Goal: Information Seeking & Learning: Compare options

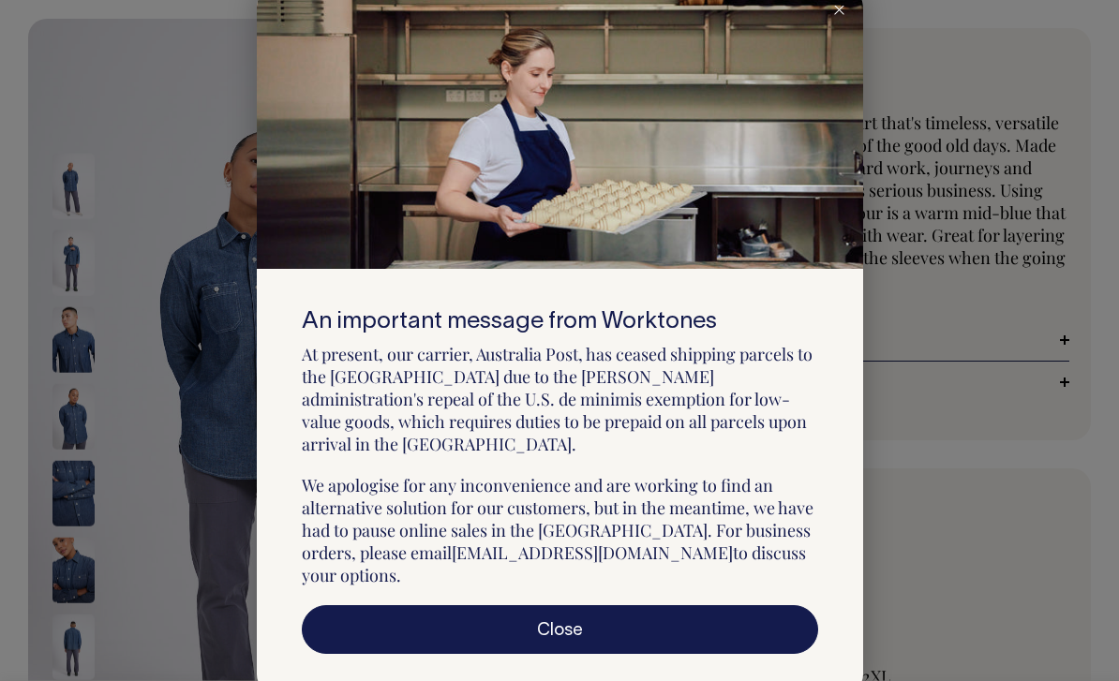
click at [759, 633] on link "Close" at bounding box center [560, 630] width 516 height 49
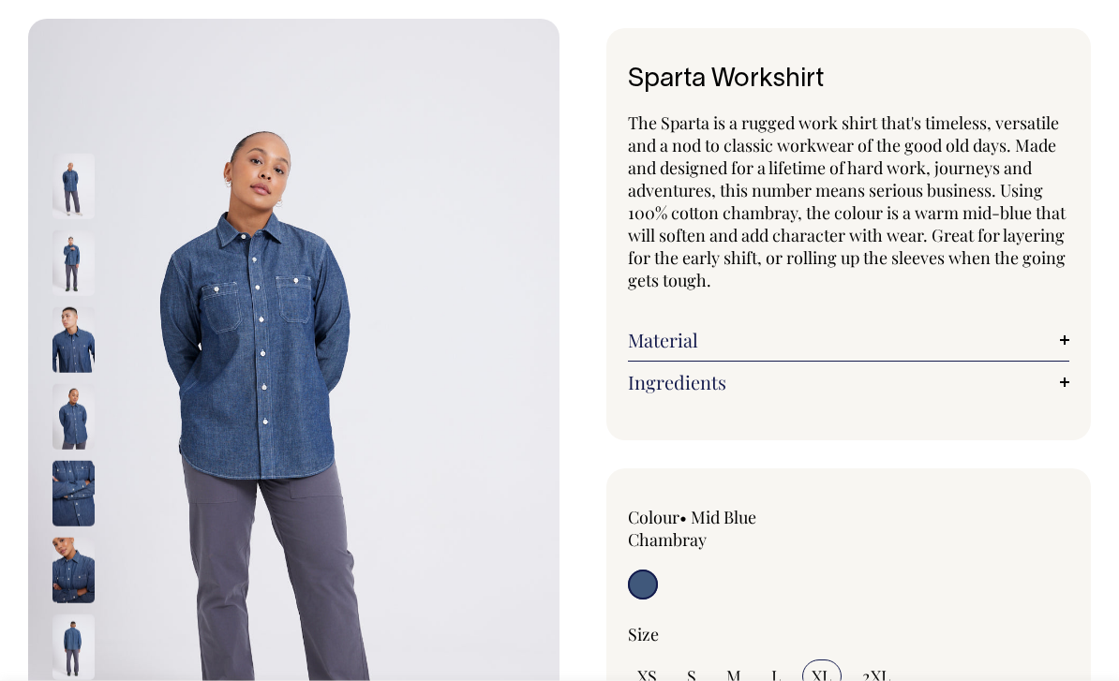
click at [65, 262] on img at bounding box center [73, 264] width 42 height 66
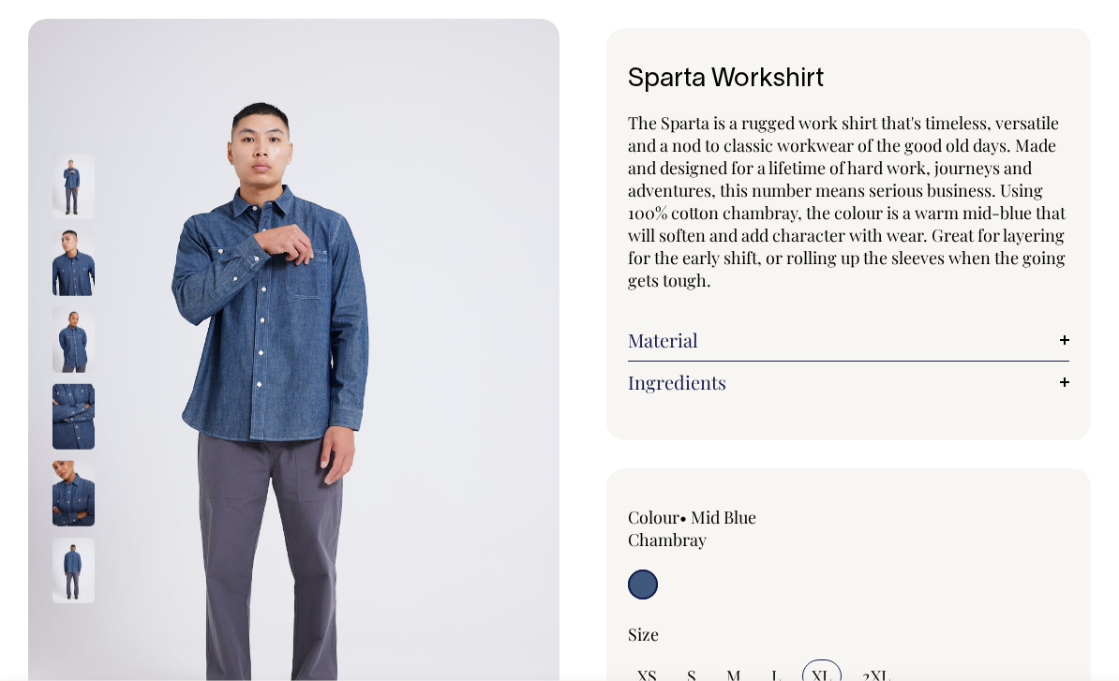
click at [65, 357] on img at bounding box center [73, 340] width 42 height 66
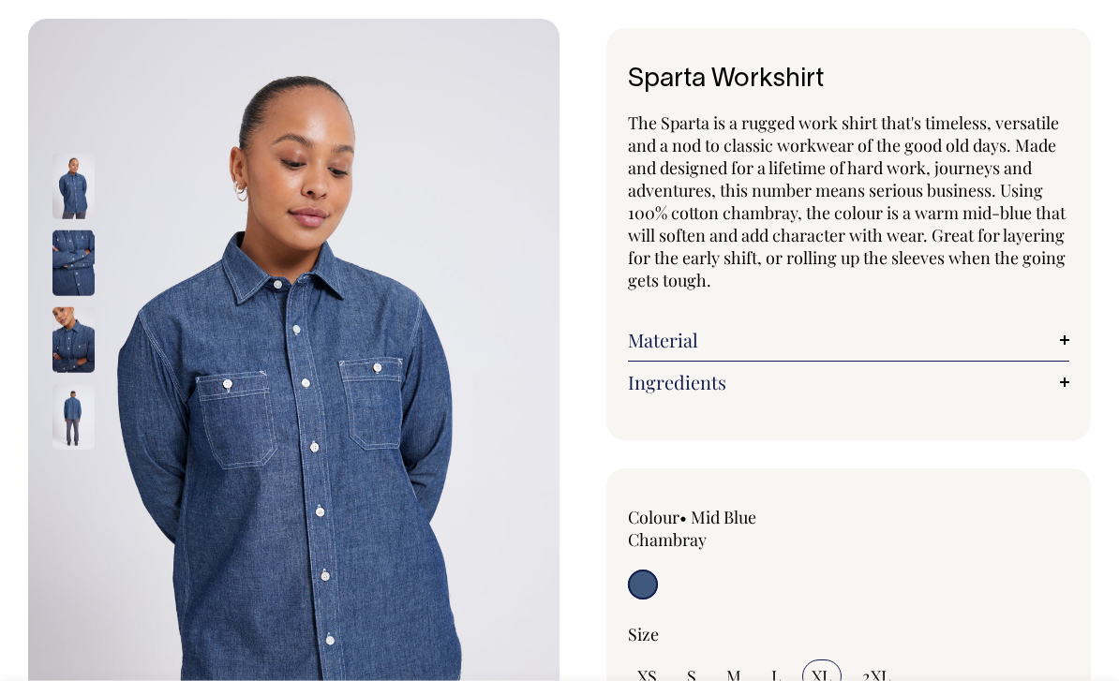
click at [68, 396] on img at bounding box center [73, 417] width 42 height 66
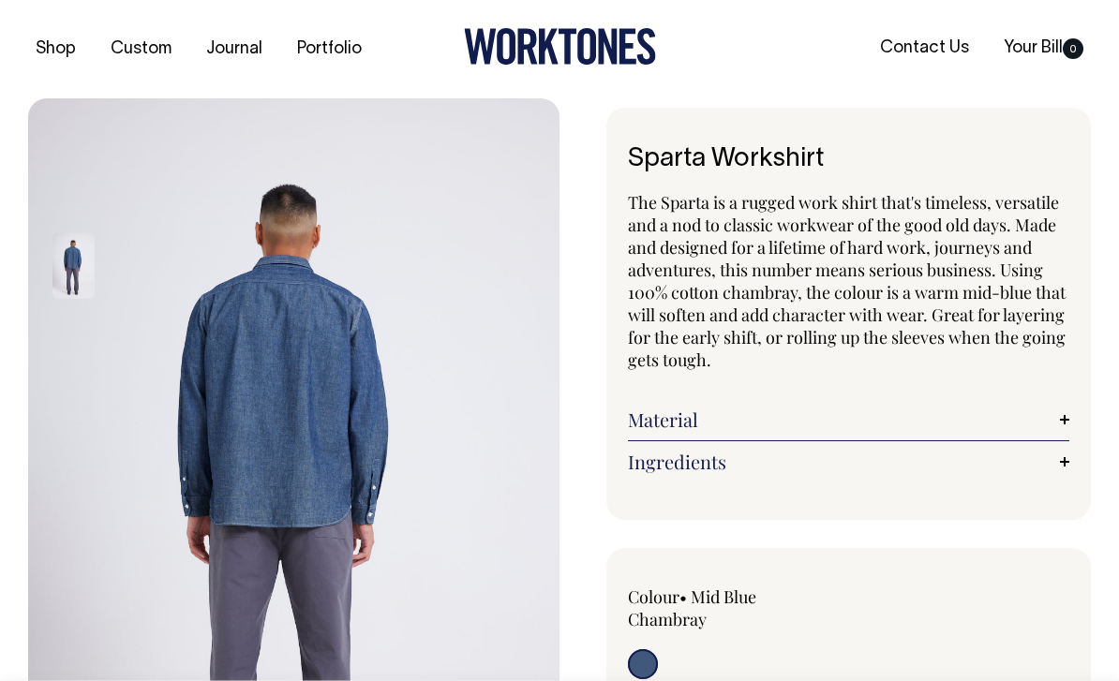
click at [618, 52] on icon at bounding box center [560, 46] width 192 height 37
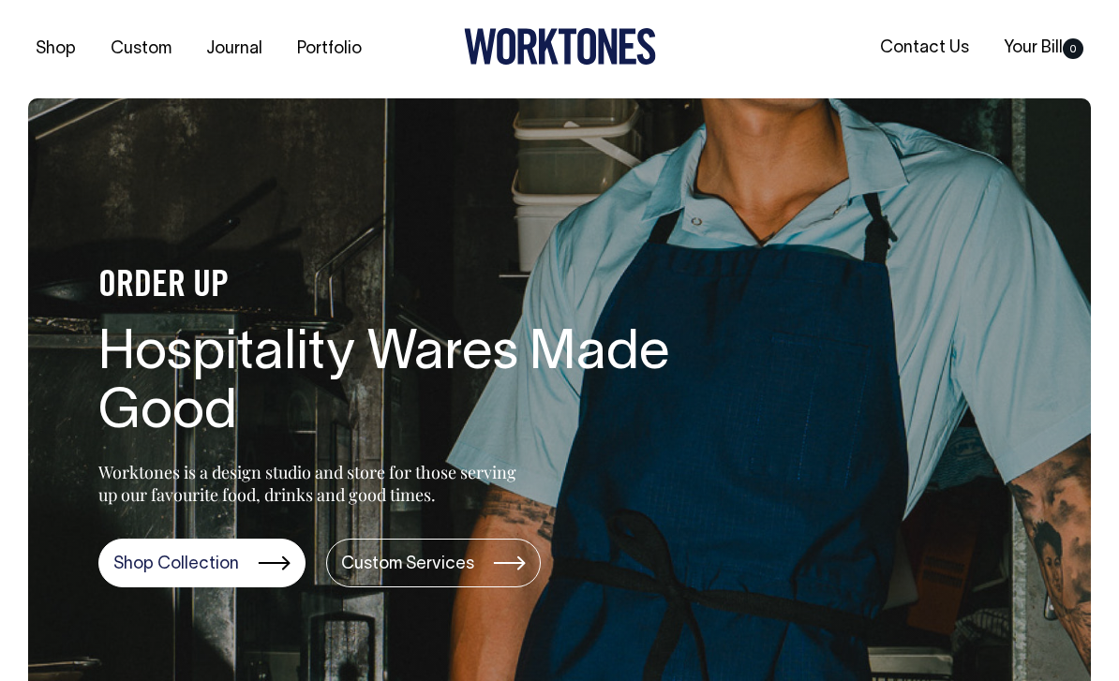
click at [51, 76] on div "Shop Custom Journal Portfolio Contact Us Your Bill 0" at bounding box center [559, 49] width 1119 height 98
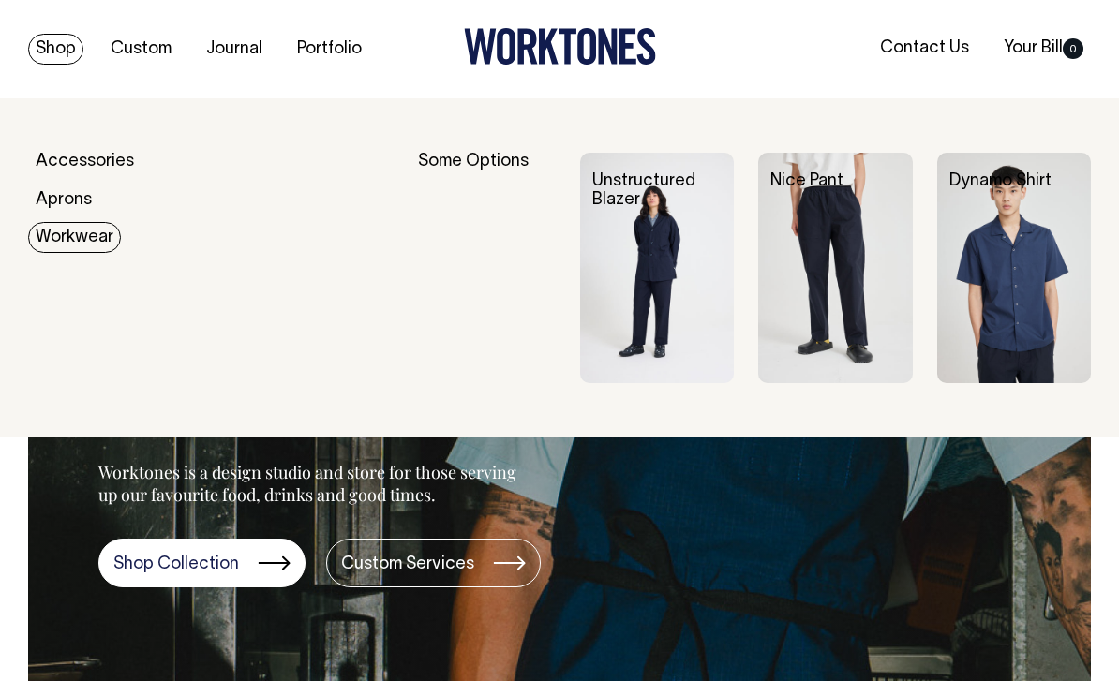
click at [47, 232] on link "Workwear" at bounding box center [74, 237] width 93 height 31
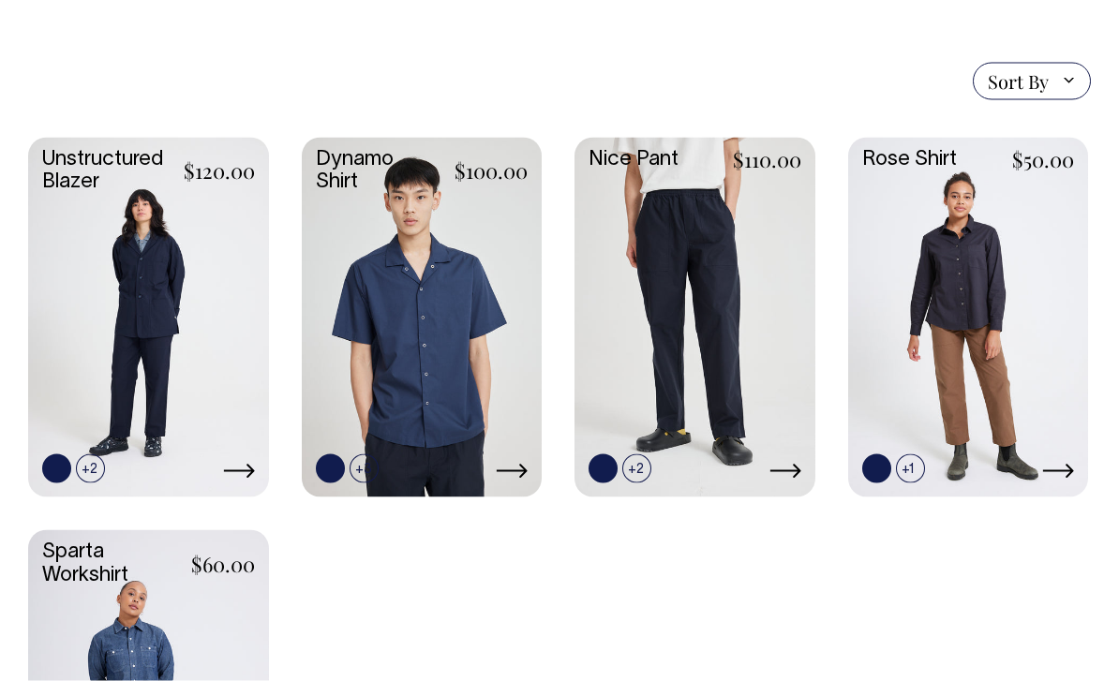
scroll to position [478, 0]
click at [0, 0] on link at bounding box center [0, 0] width 0 height 0
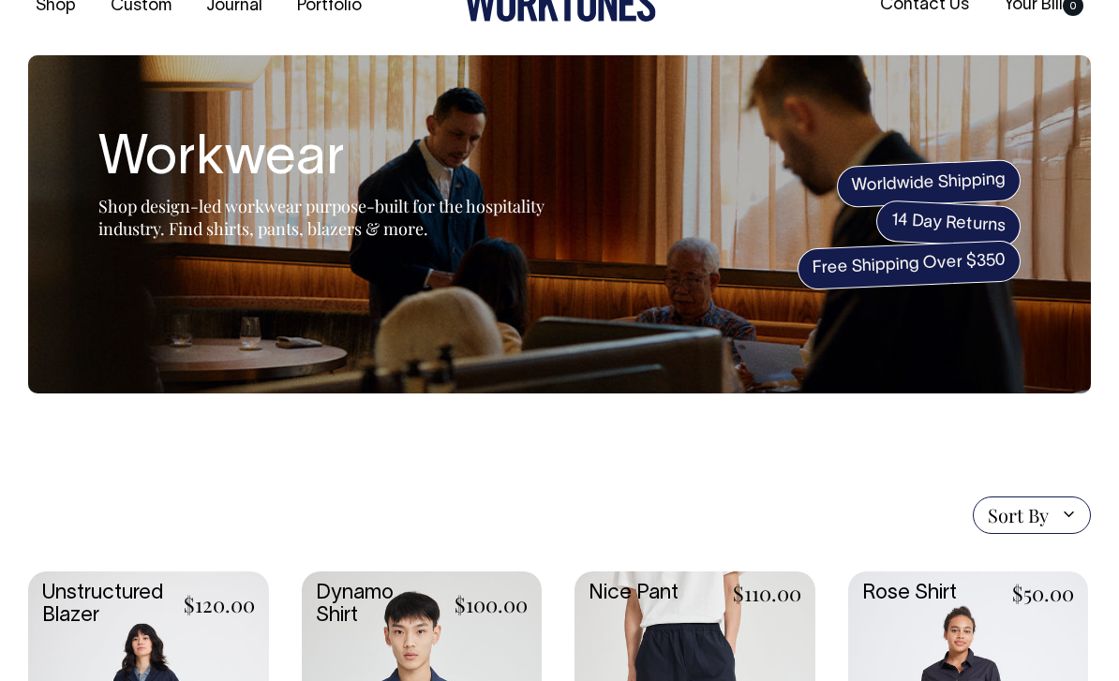
scroll to position [0, 0]
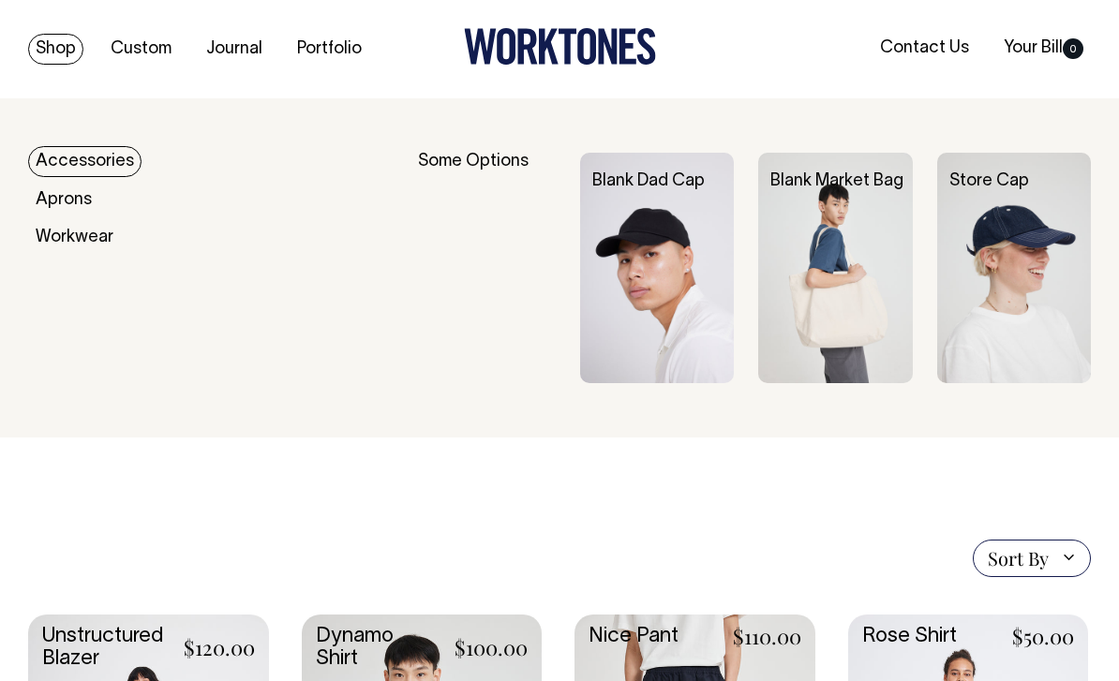
click at [54, 149] on link "Accessories" at bounding box center [84, 161] width 113 height 31
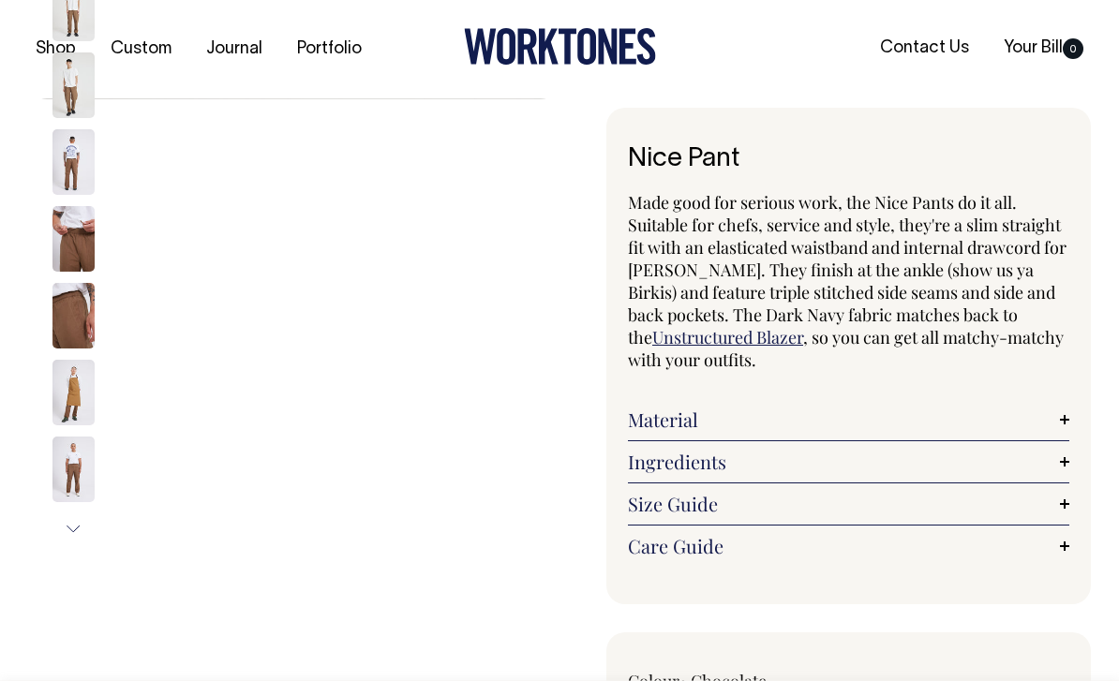
select select "Chocolate"
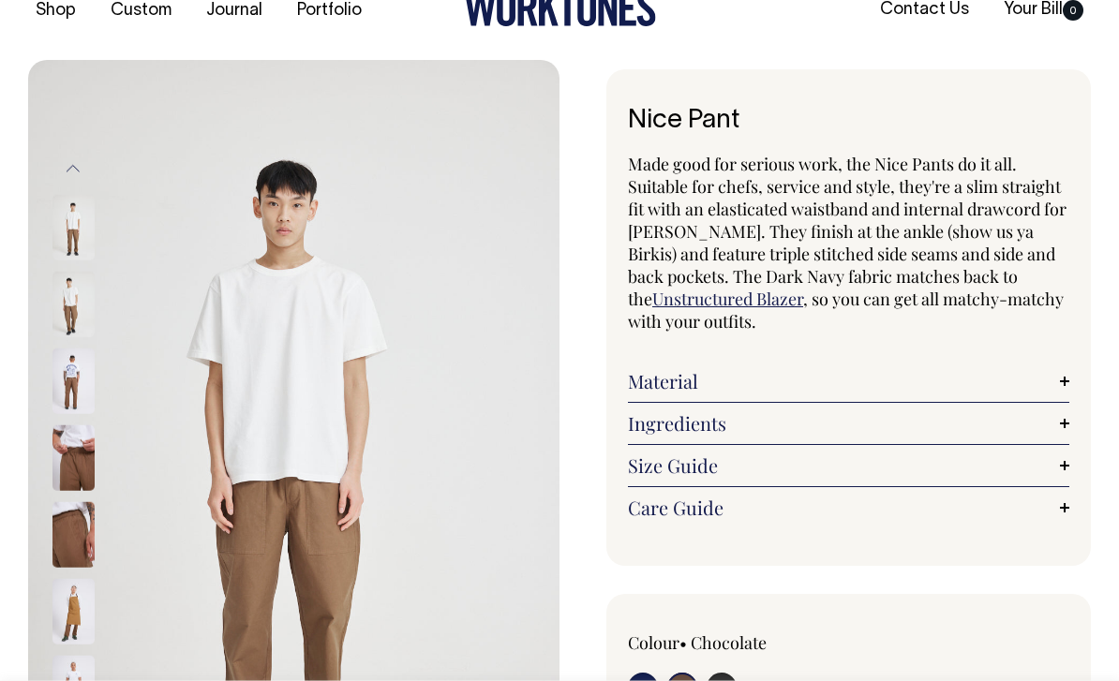
click at [849, 382] on link "Material" at bounding box center [848, 381] width 441 height 22
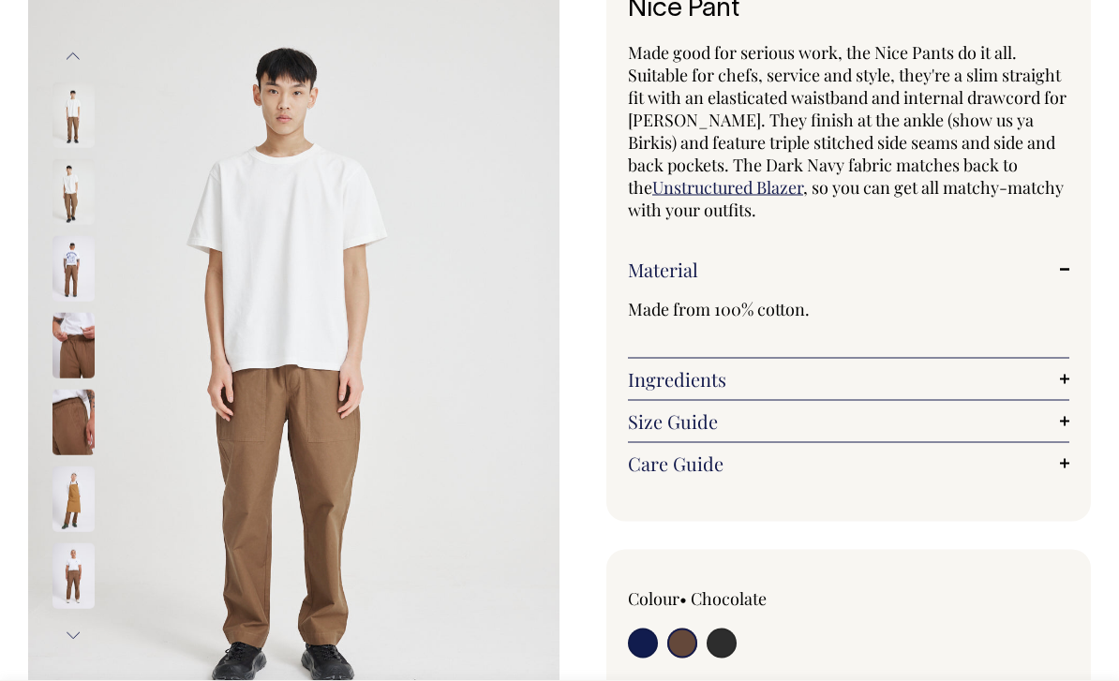
click at [850, 368] on link "Ingredients" at bounding box center [848, 379] width 441 height 22
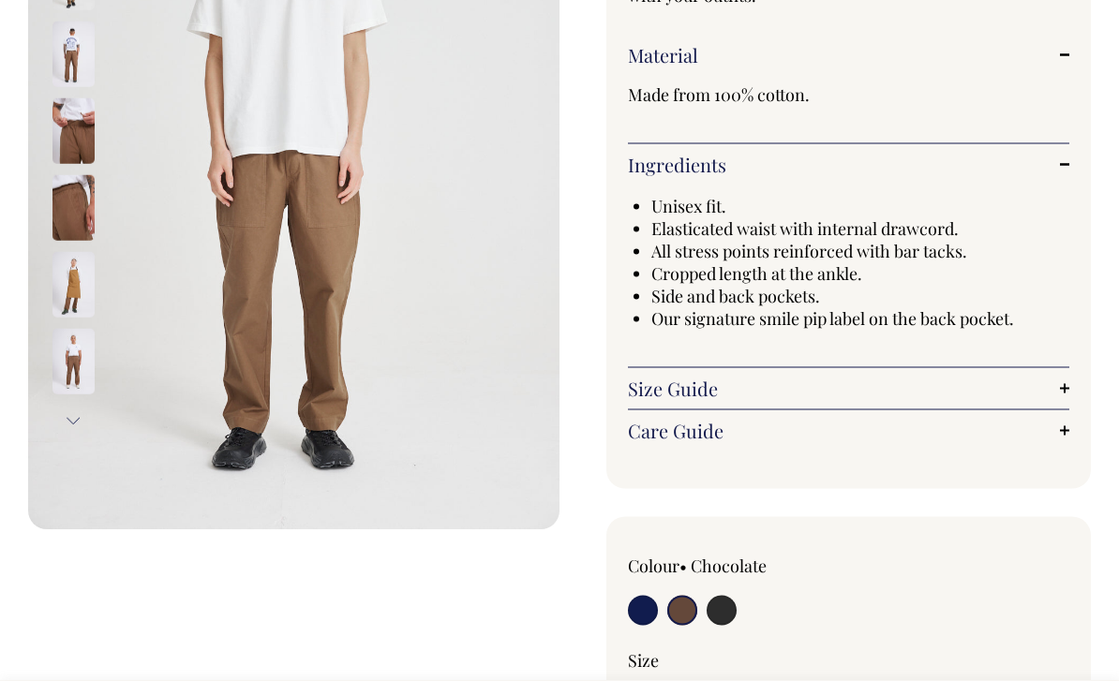
click at [878, 379] on link "Size Guide" at bounding box center [848, 389] width 441 height 22
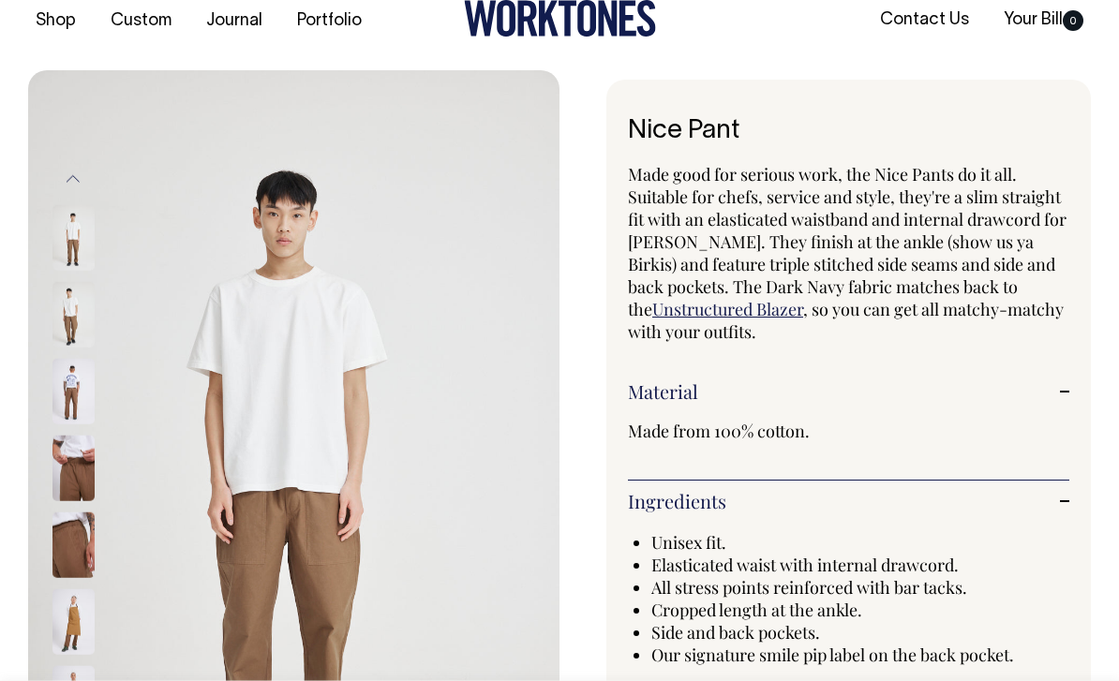
scroll to position [27, 0]
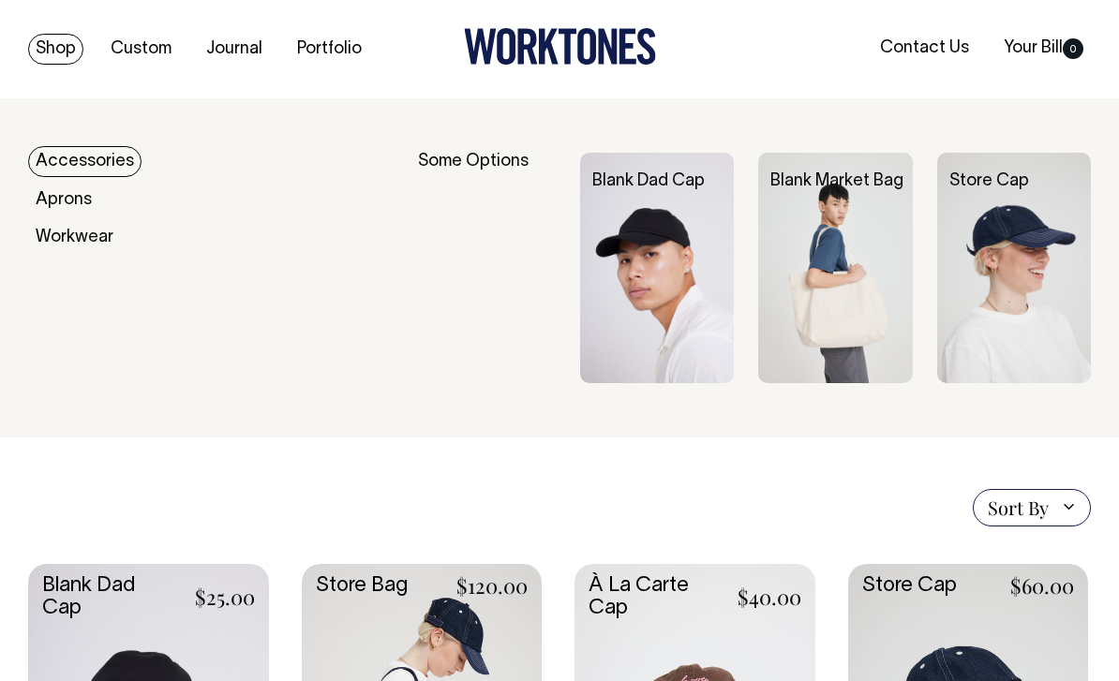
click at [480, 170] on div "Some Options" at bounding box center [487, 268] width 138 height 231
click at [482, 156] on div "Some Options" at bounding box center [487, 268] width 138 height 231
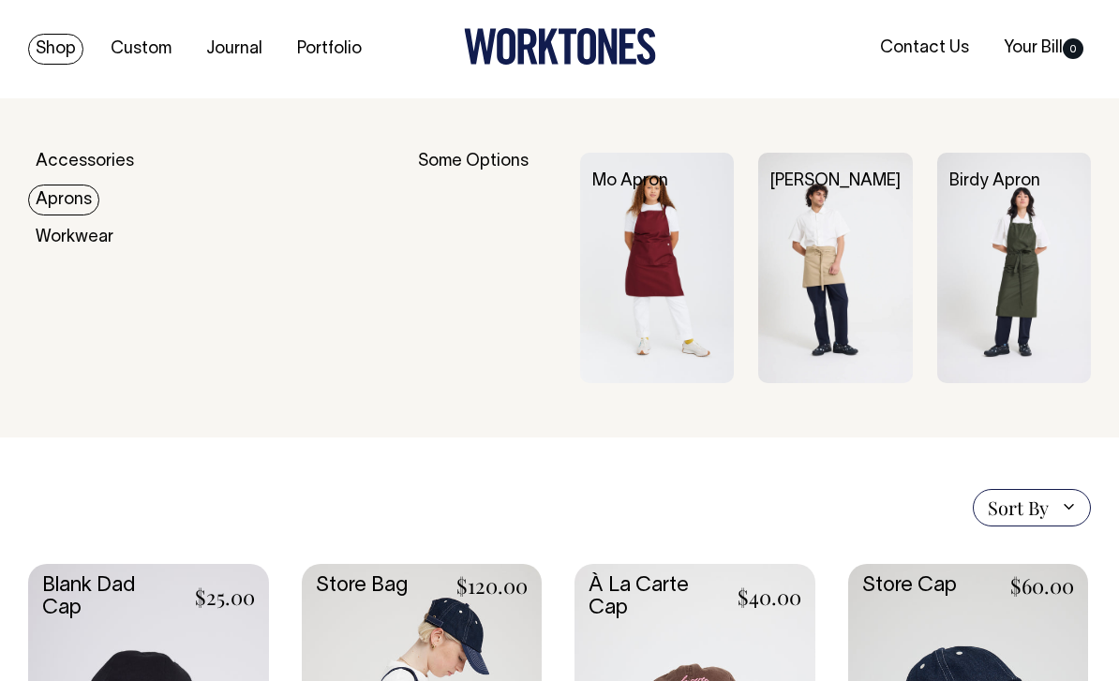
click at [54, 211] on link "Aprons" at bounding box center [63, 200] width 71 height 31
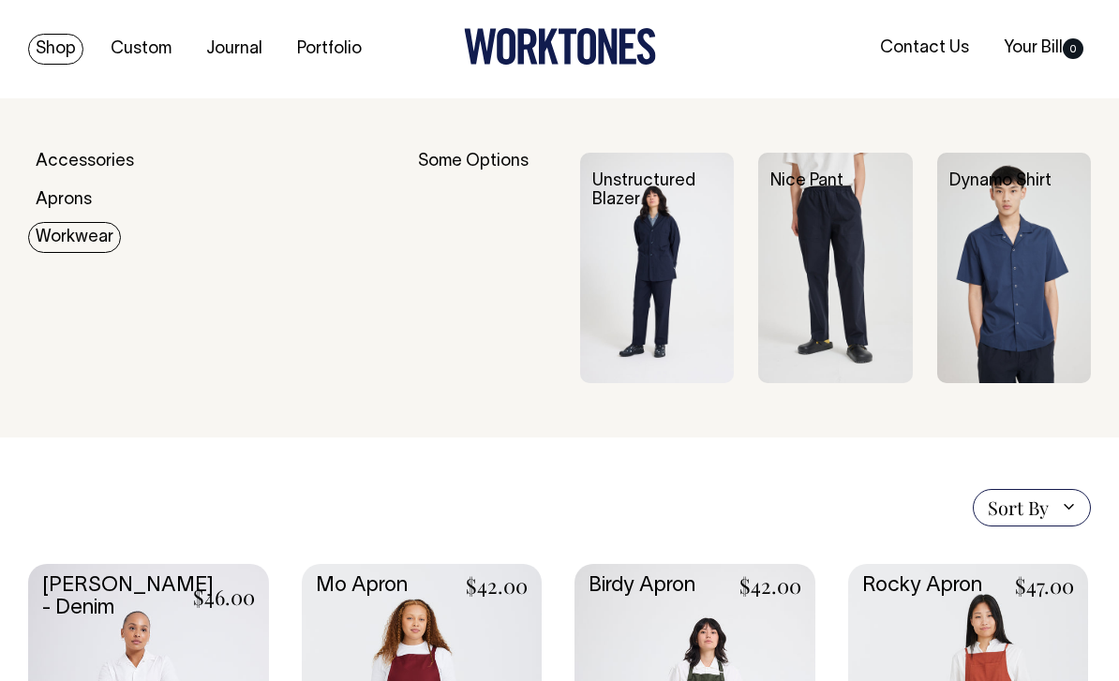
click at [53, 233] on link "Workwear" at bounding box center [74, 237] width 93 height 31
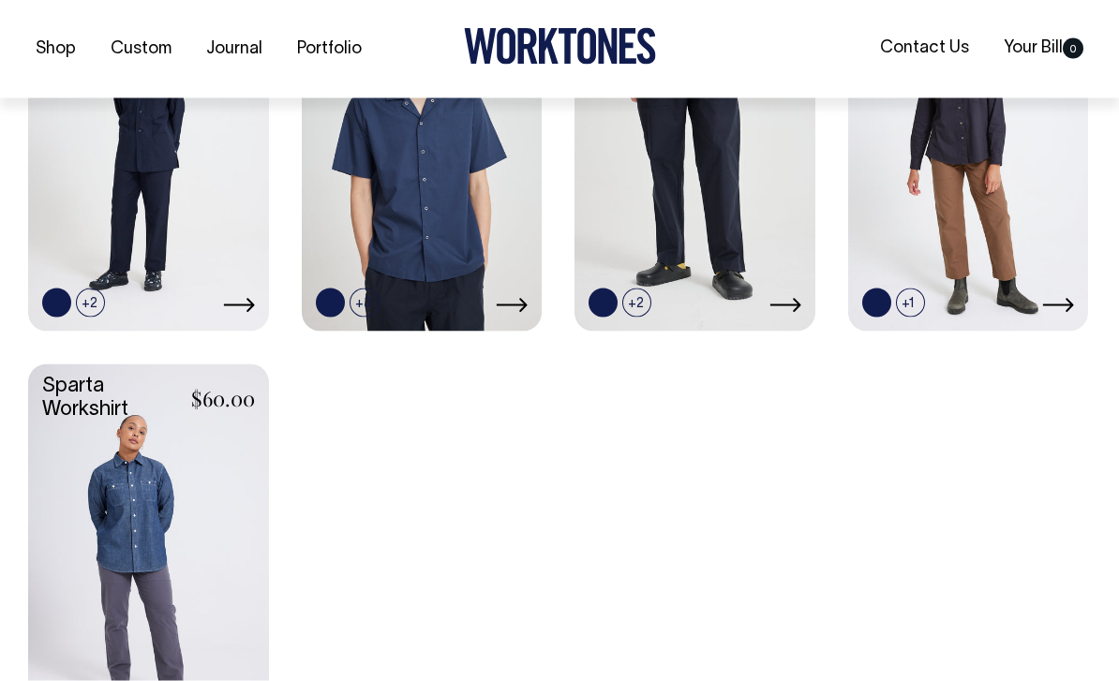
scroll to position [645, 0]
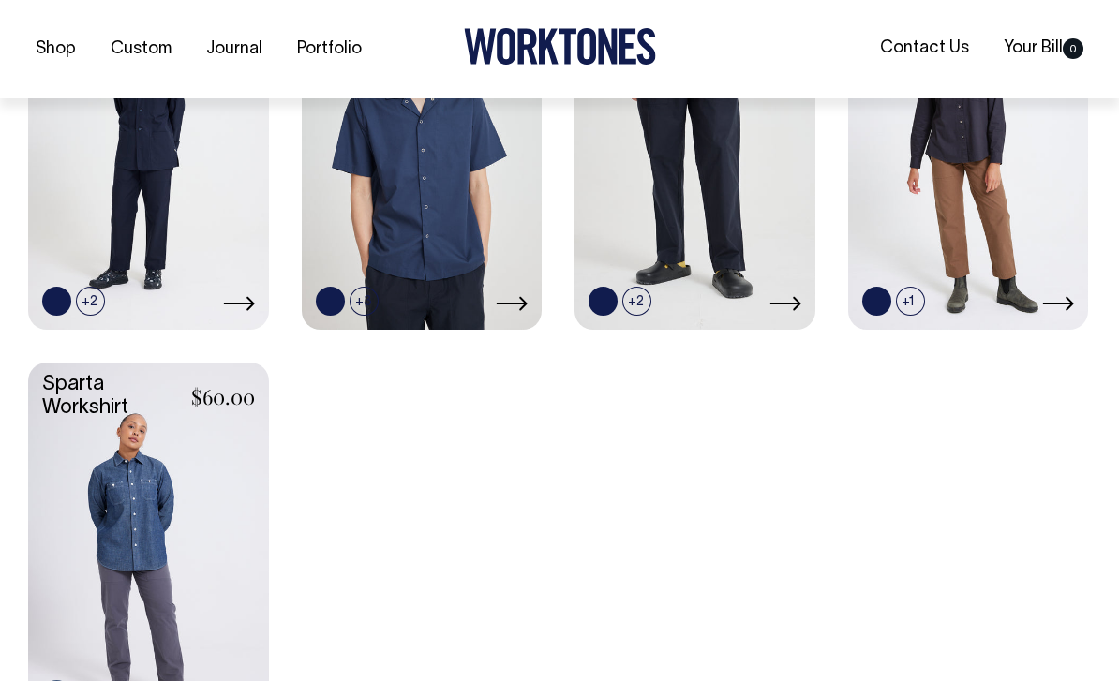
click at [67, 467] on link at bounding box center [148, 541] width 241 height 357
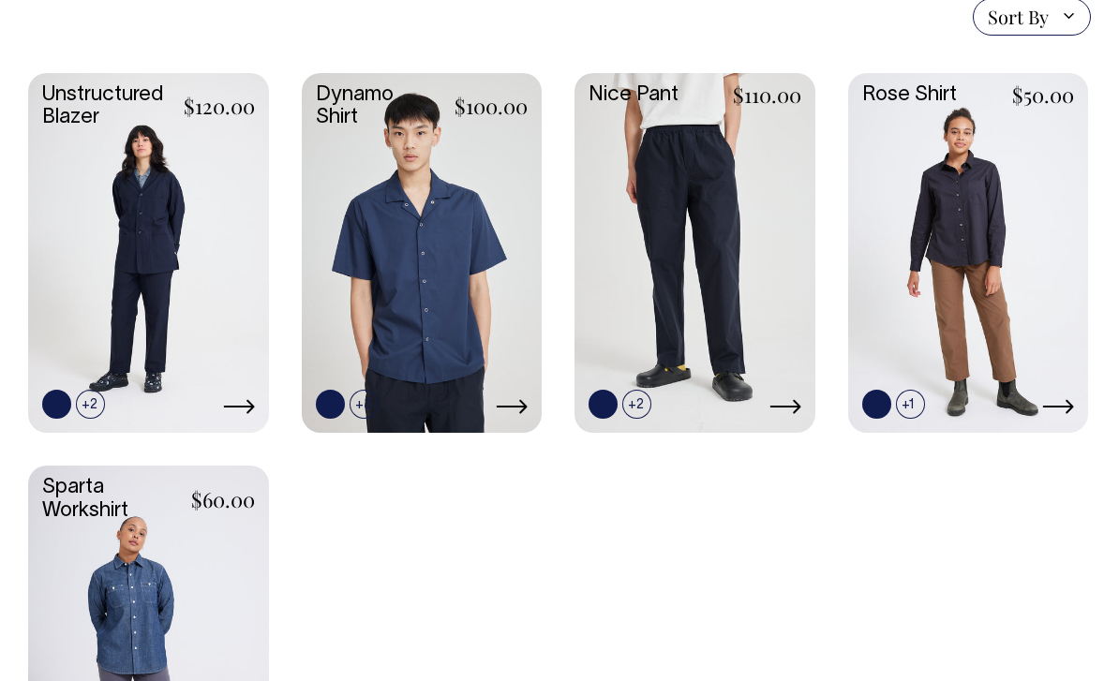
scroll to position [537, 0]
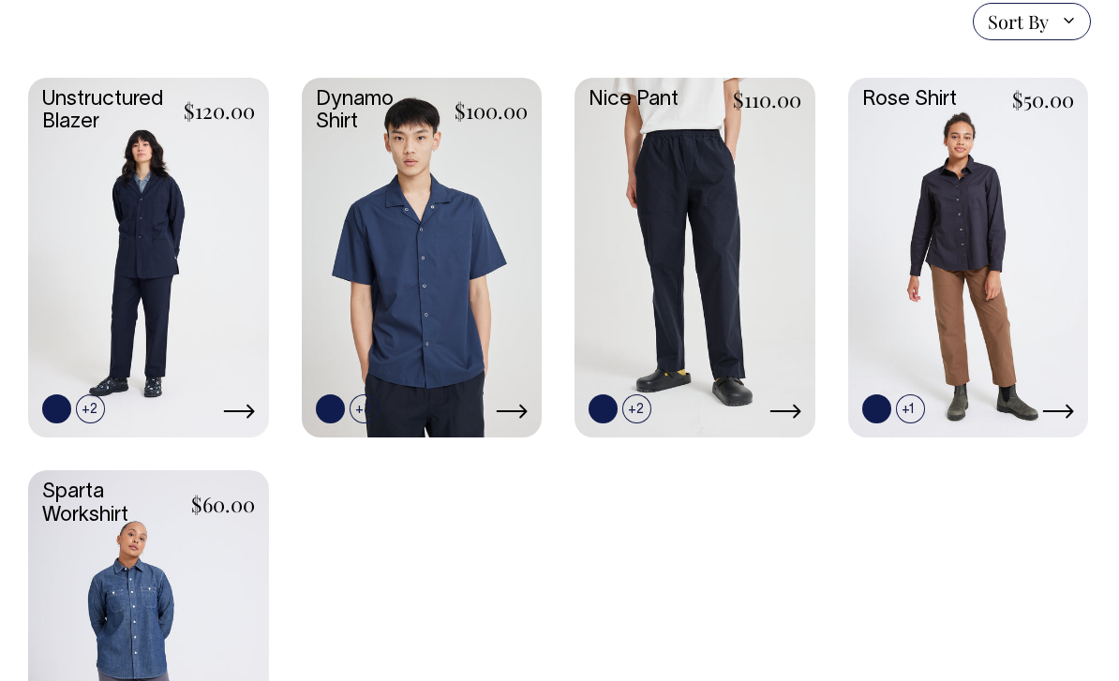
click at [74, 254] on link at bounding box center [148, 256] width 241 height 357
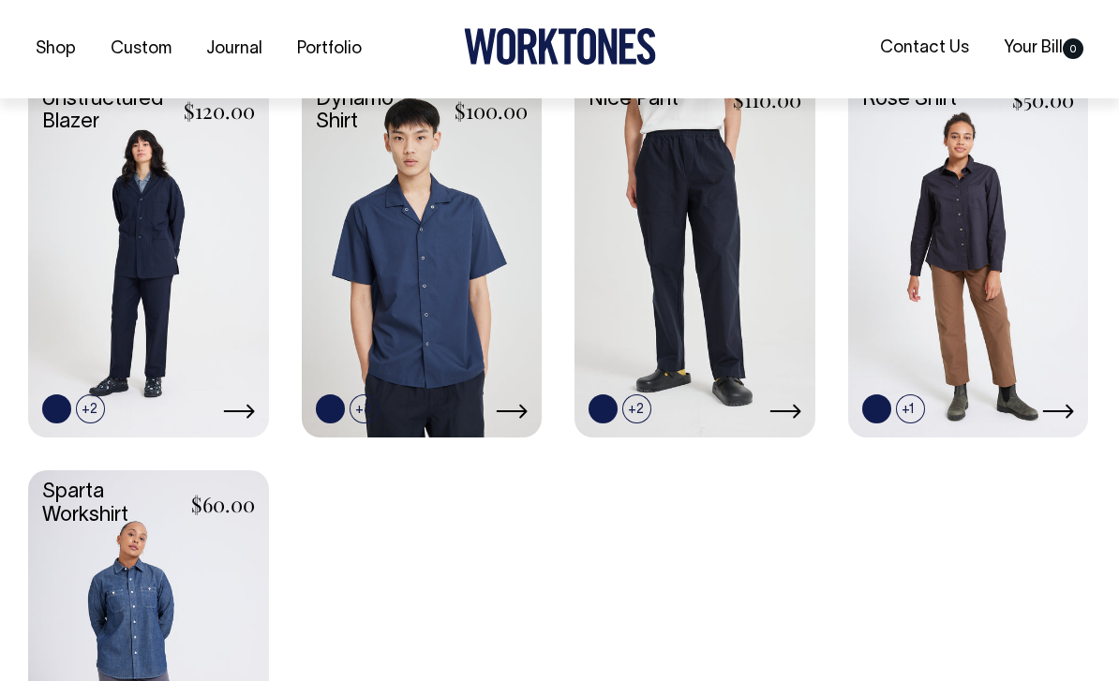
click at [94, 225] on link at bounding box center [148, 256] width 241 height 357
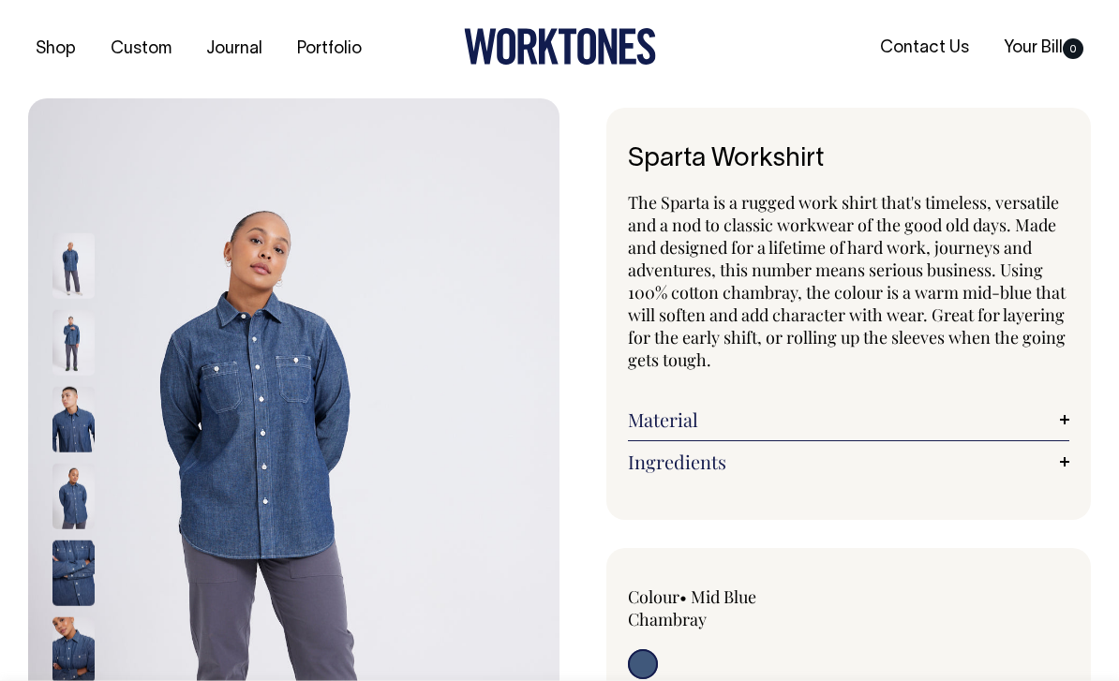
scroll to position [367, 0]
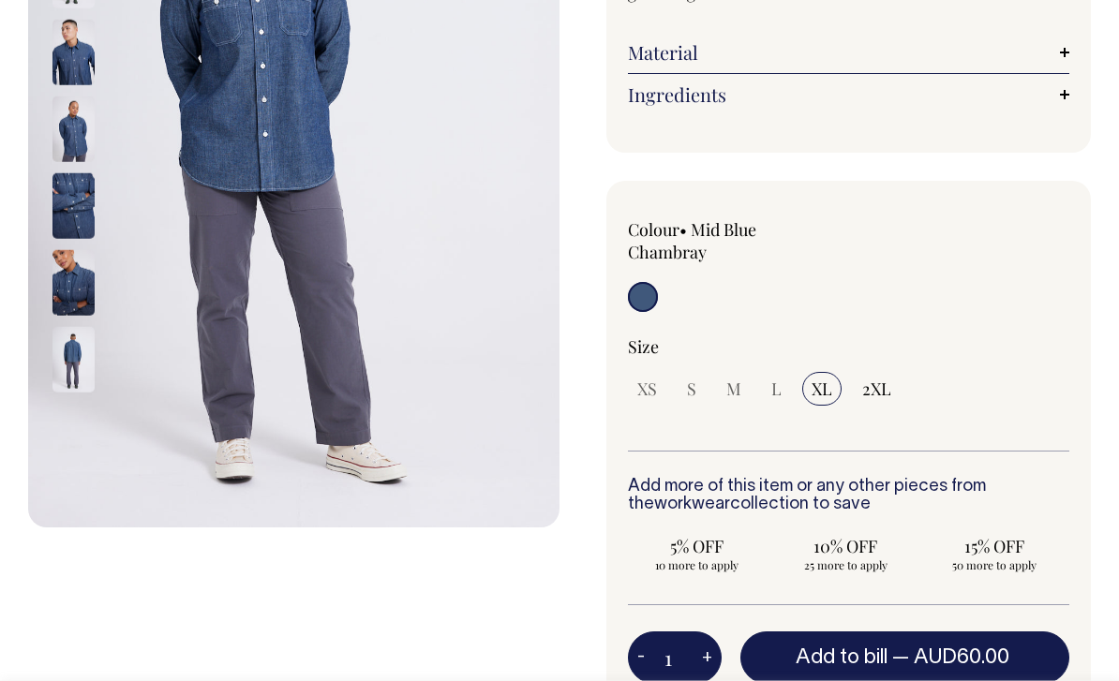
scroll to position [306, 0]
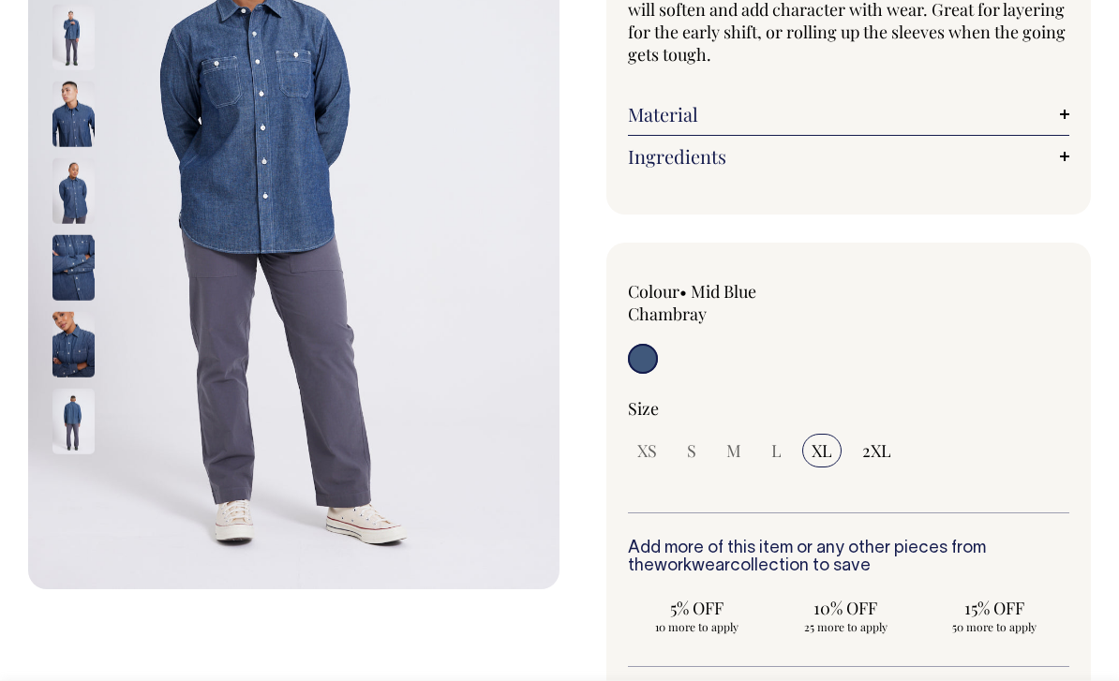
click at [62, 413] on img at bounding box center [73, 422] width 42 height 66
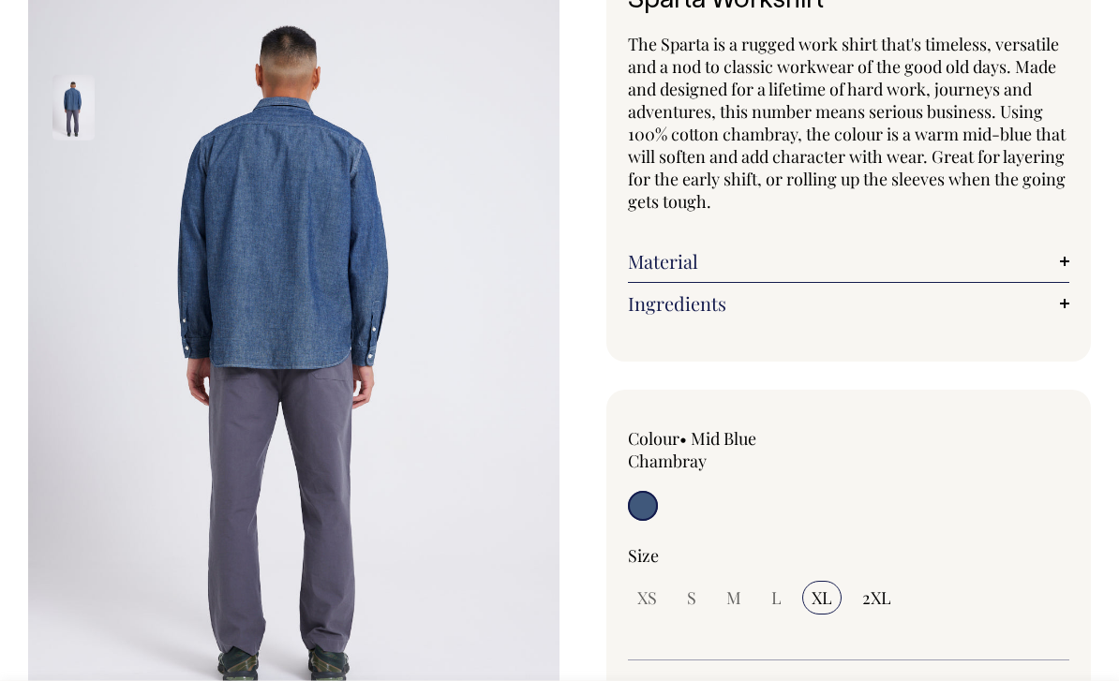
scroll to position [105, 0]
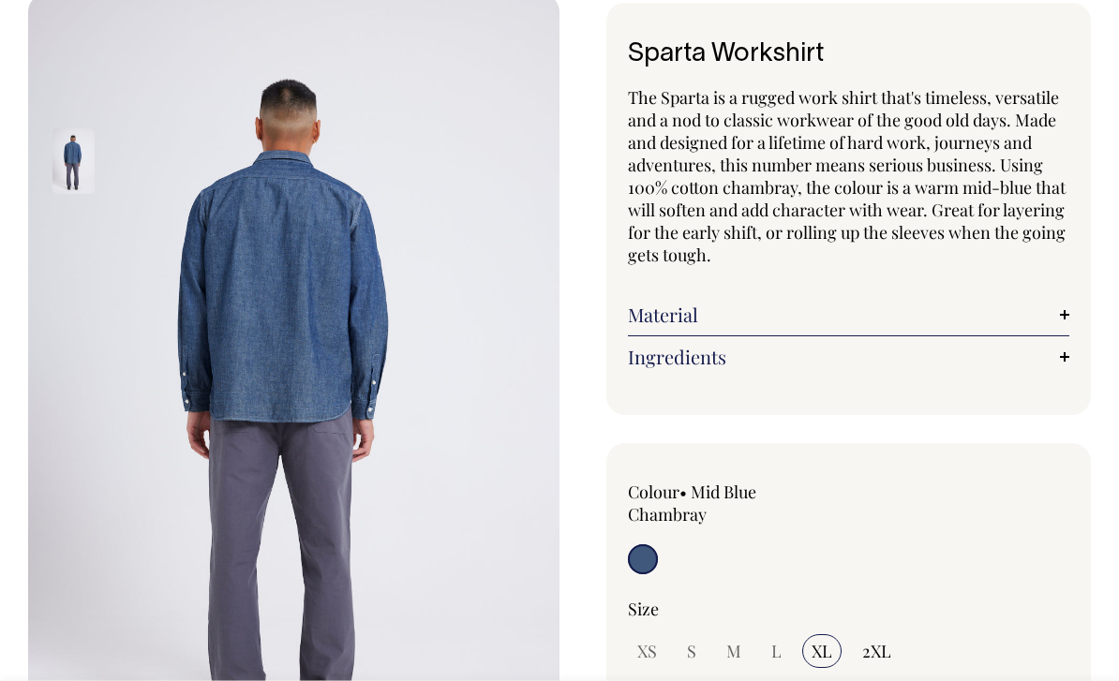
click at [888, 312] on link "Material" at bounding box center [848, 315] width 441 height 22
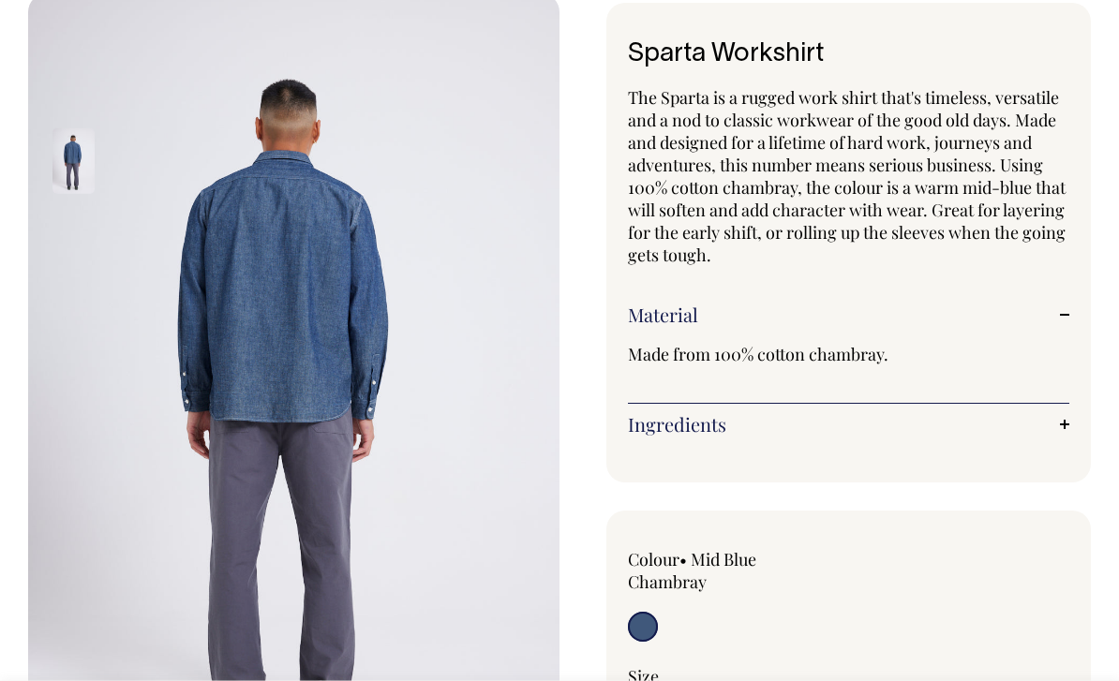
click at [898, 296] on div "Material Made from 100% cotton chambray." at bounding box center [848, 349] width 441 height 110
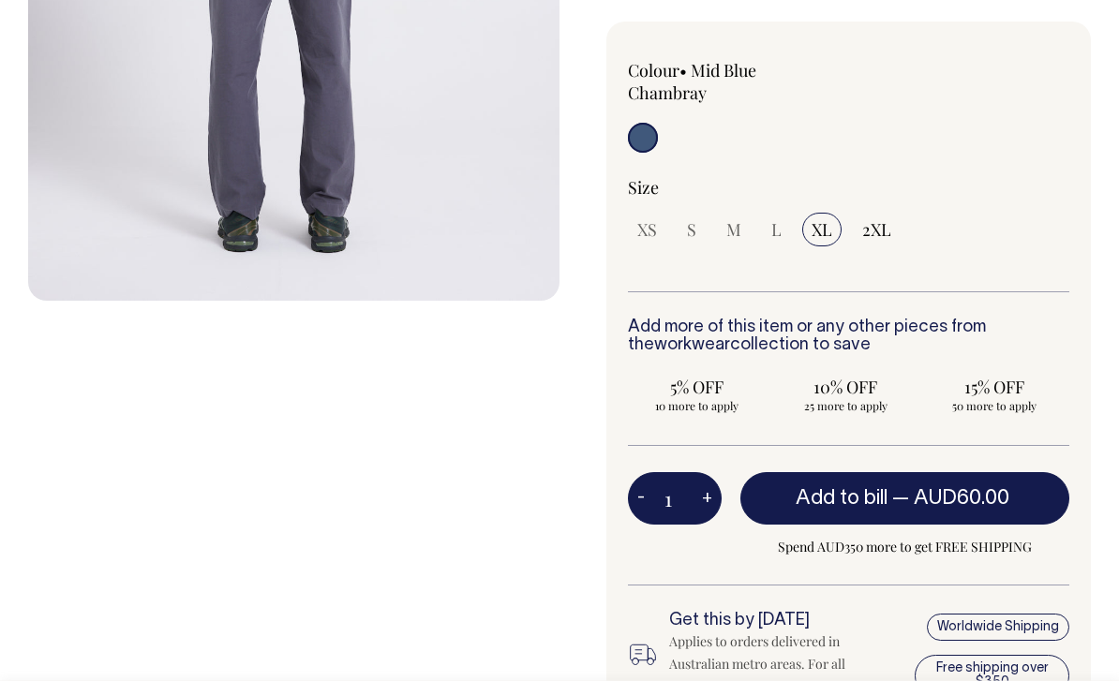
scroll to position [593, 0]
click at [791, 225] on div "XS S M L XL 2XL" at bounding box center [848, 231] width 441 height 34
click at [771, 230] on span "L" at bounding box center [776, 230] width 10 height 22
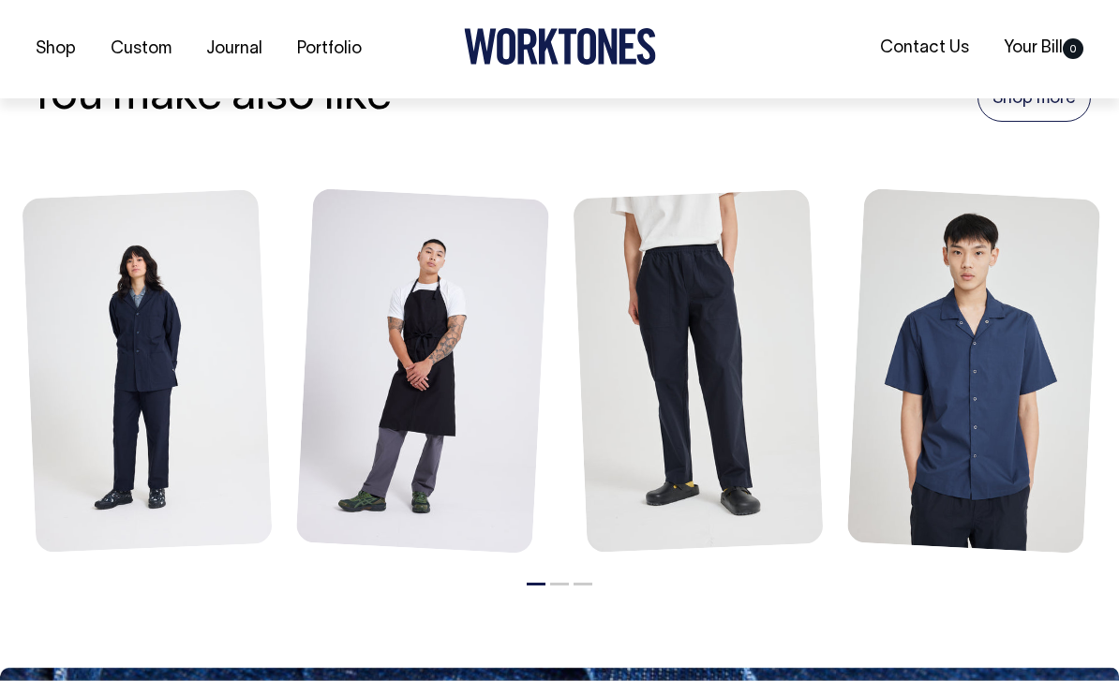
scroll to position [1556, 0]
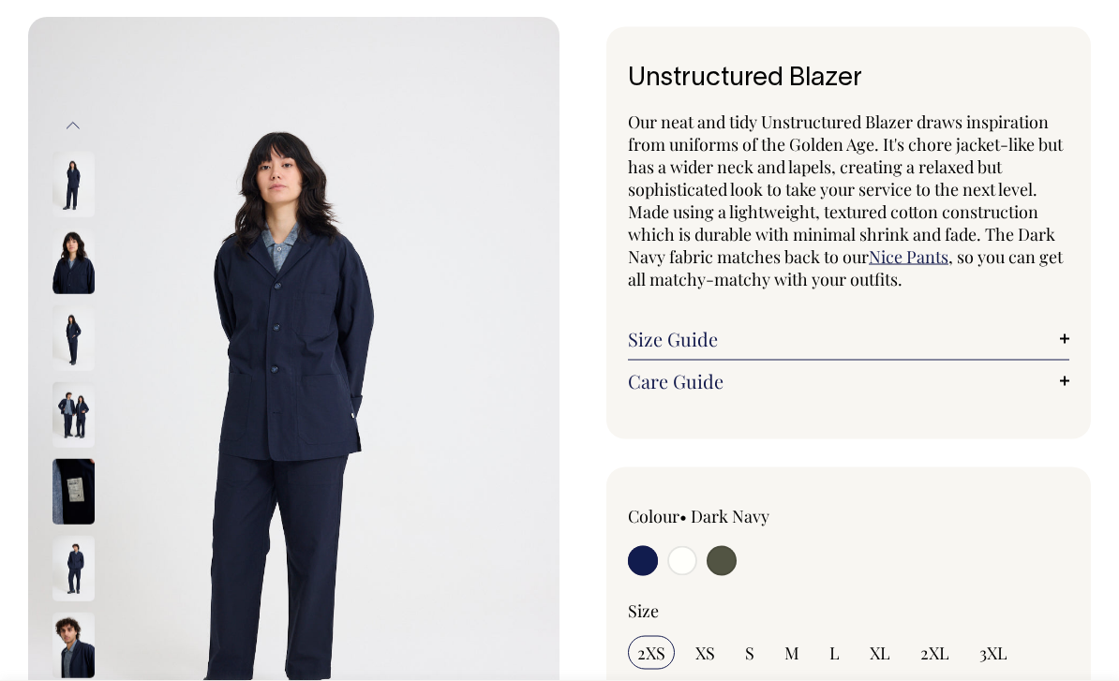
scroll to position [81, 0]
click at [731, 538] on div "Colour • Dark Navy" at bounding box center [716, 543] width 176 height 76
click at [733, 549] on input "radio" at bounding box center [722, 561] width 30 height 30
radio input "true"
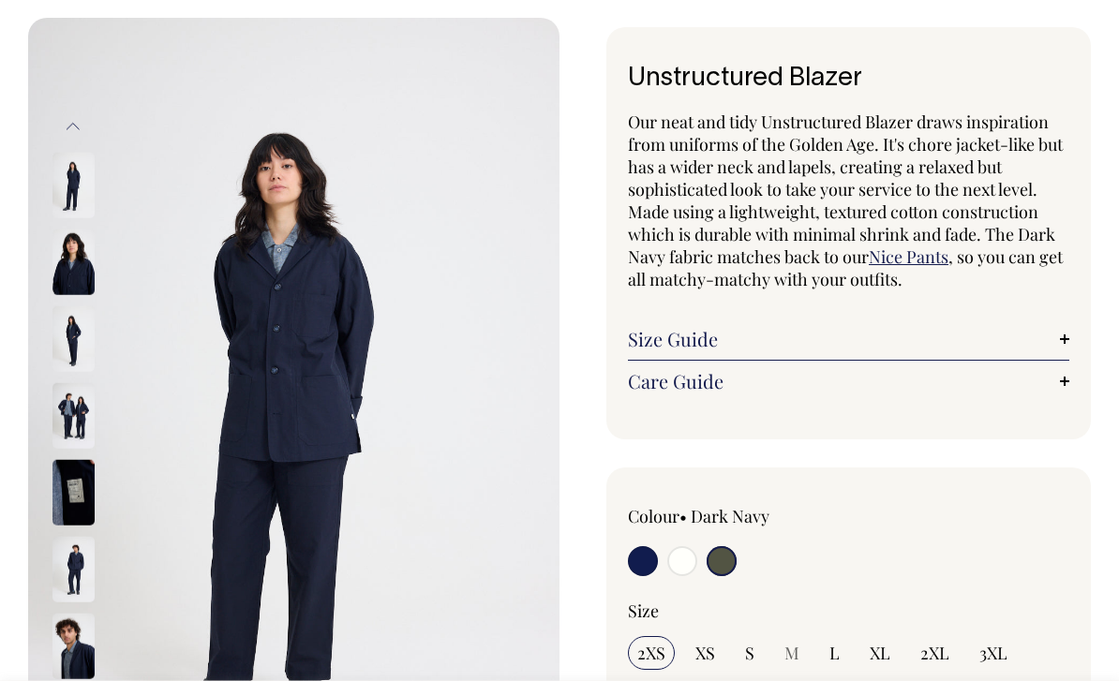
select select "Olive"
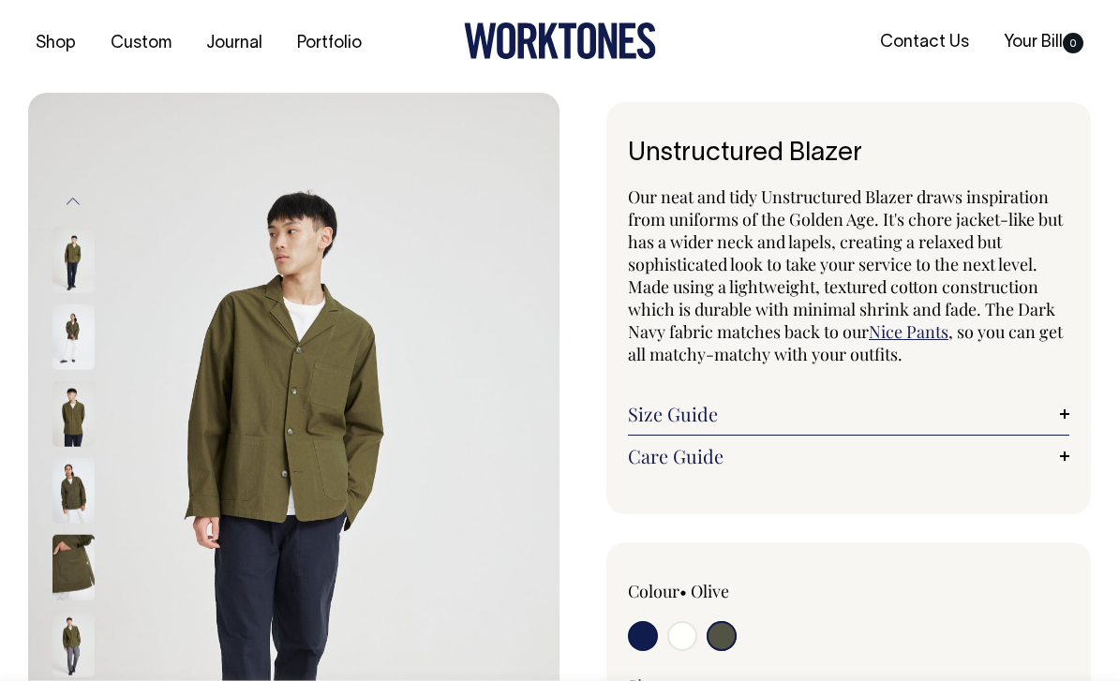
scroll to position [7, 0]
click at [58, 258] on img at bounding box center [73, 260] width 42 height 66
click at [73, 310] on img at bounding box center [73, 337] width 42 height 66
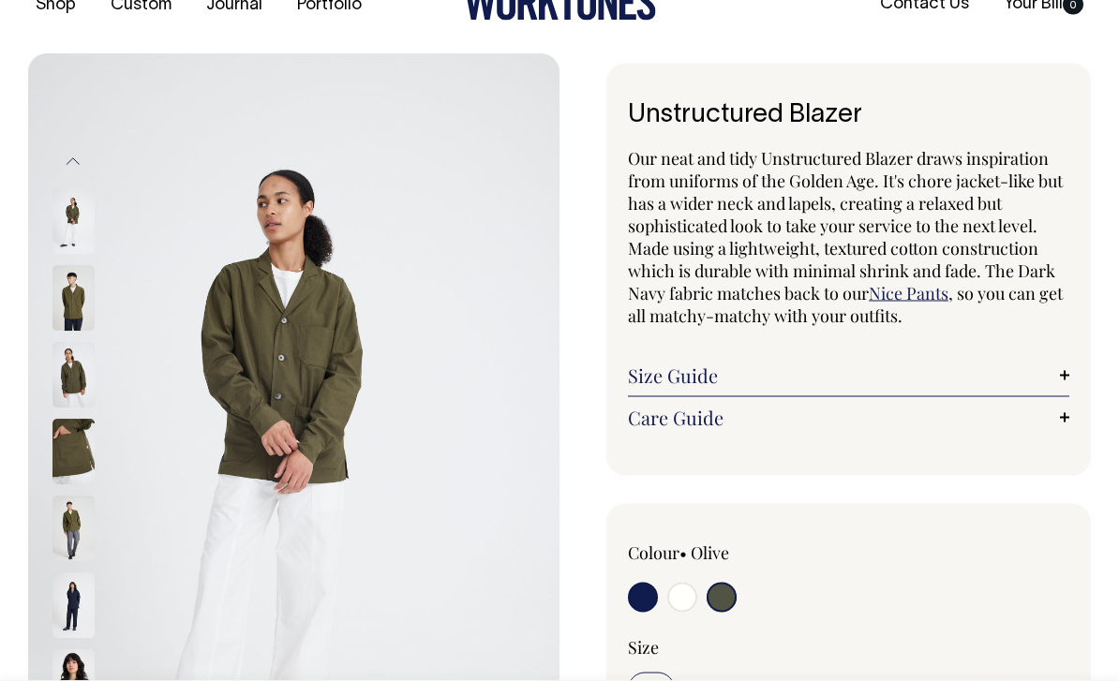
click at [68, 331] on div at bounding box center [99, 299] width 94 height 77
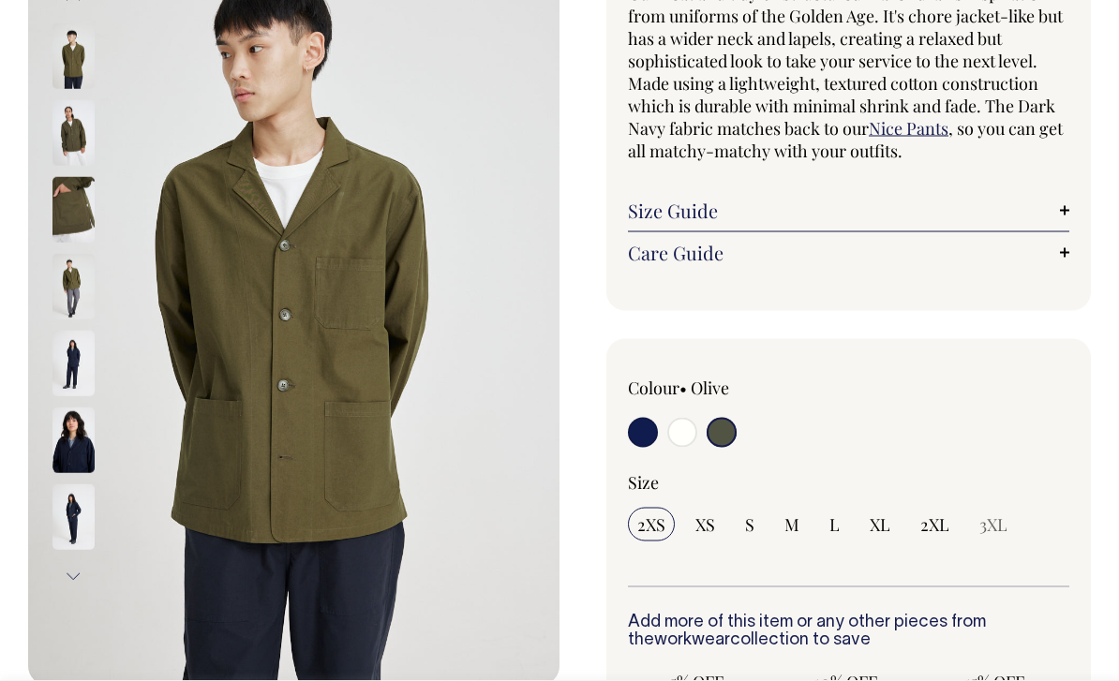
click at [64, 332] on img at bounding box center [73, 365] width 42 height 66
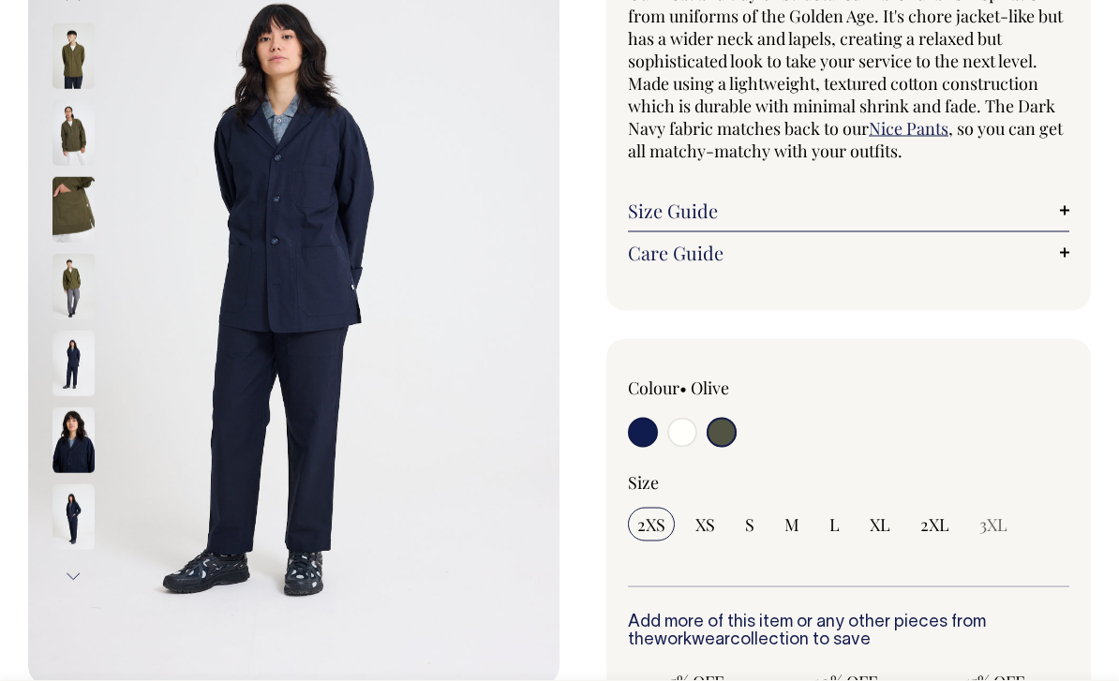
scroll to position [210, 0]
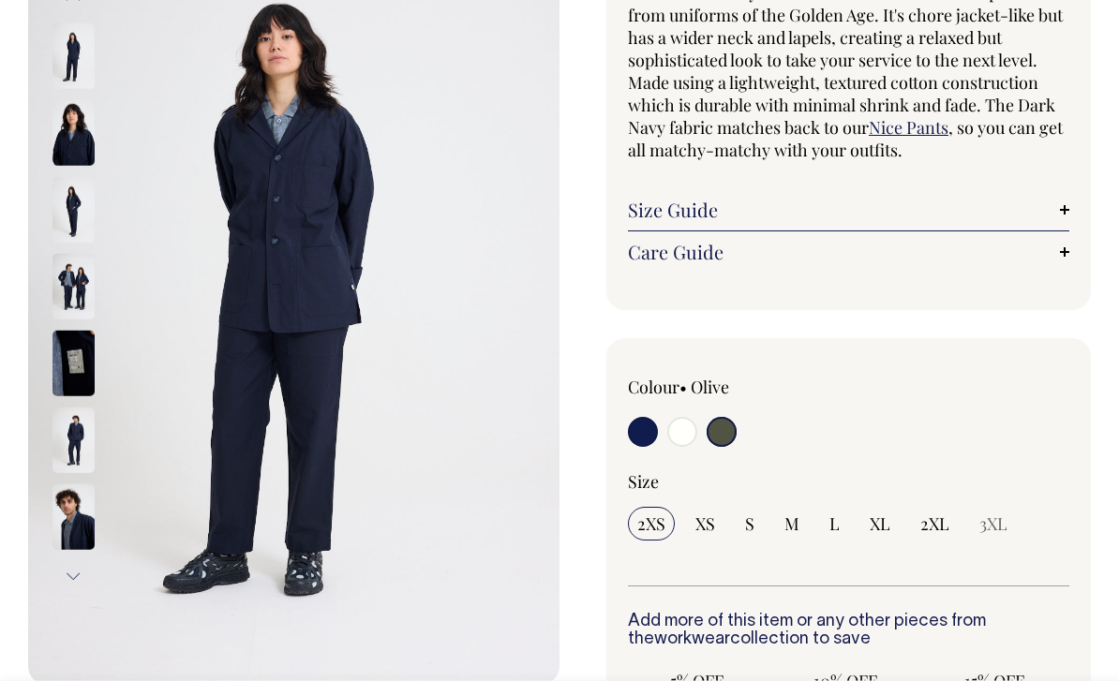
click at [695, 438] on input "radio" at bounding box center [682, 432] width 30 height 30
radio input "true"
select select "Off-White"
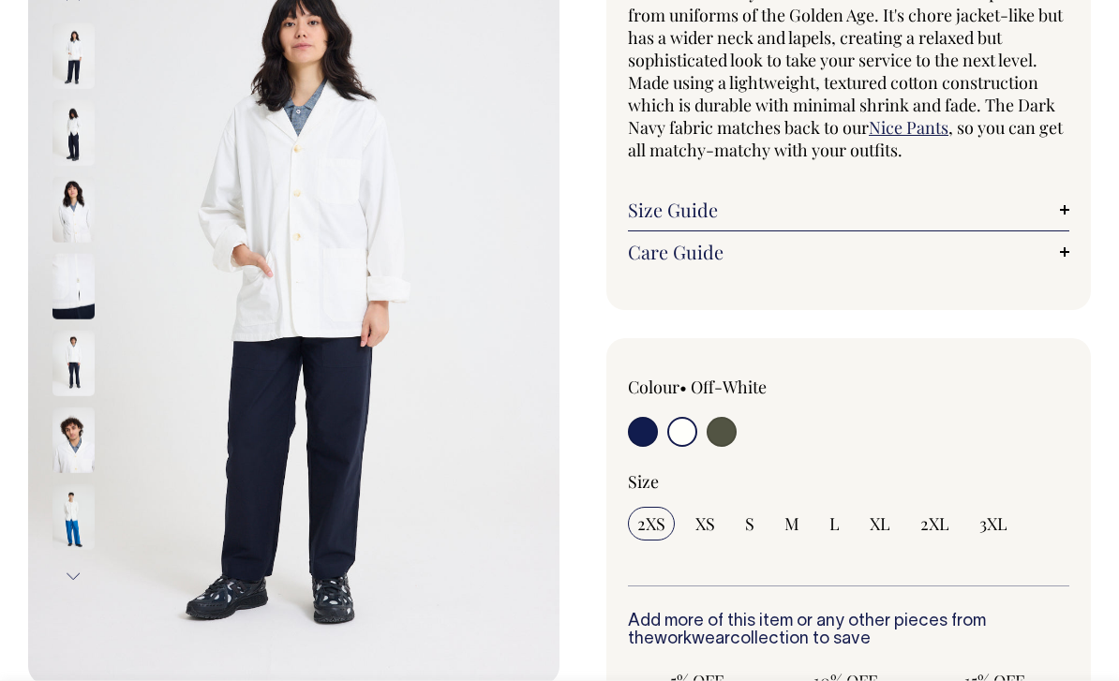
click at [732, 433] on input "radio" at bounding box center [722, 432] width 30 height 30
radio input "true"
select select "Olive"
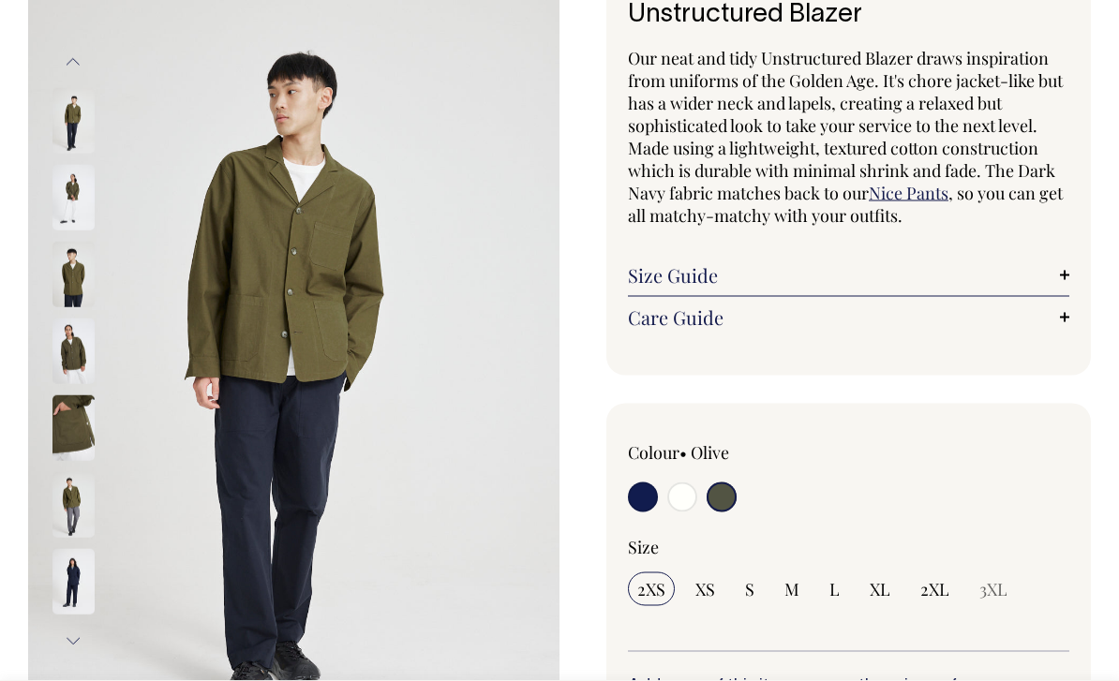
click at [70, 341] on img at bounding box center [73, 353] width 42 height 66
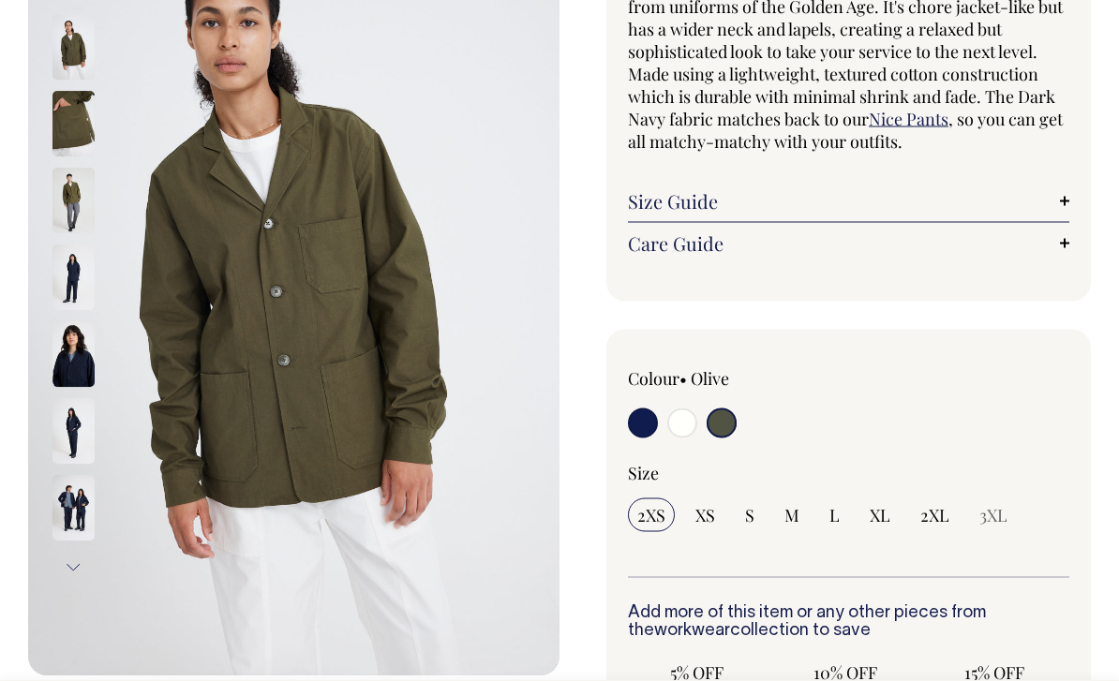
scroll to position [219, 0]
click at [837, 191] on link "Size Guide" at bounding box center [848, 200] width 441 height 22
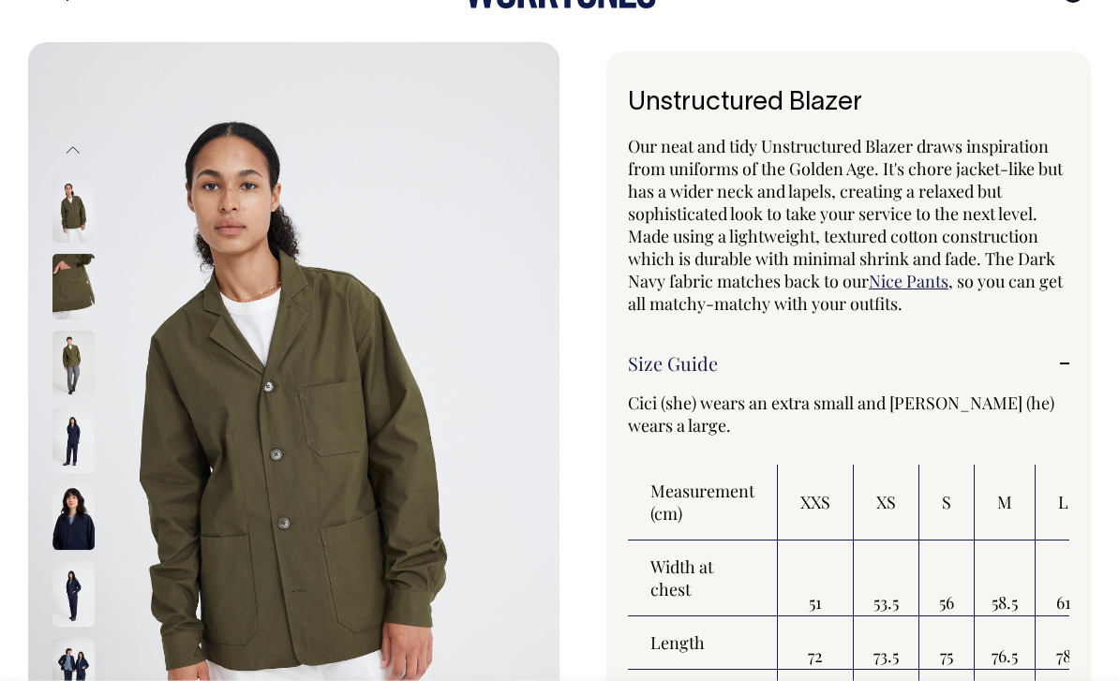
scroll to position [0, 0]
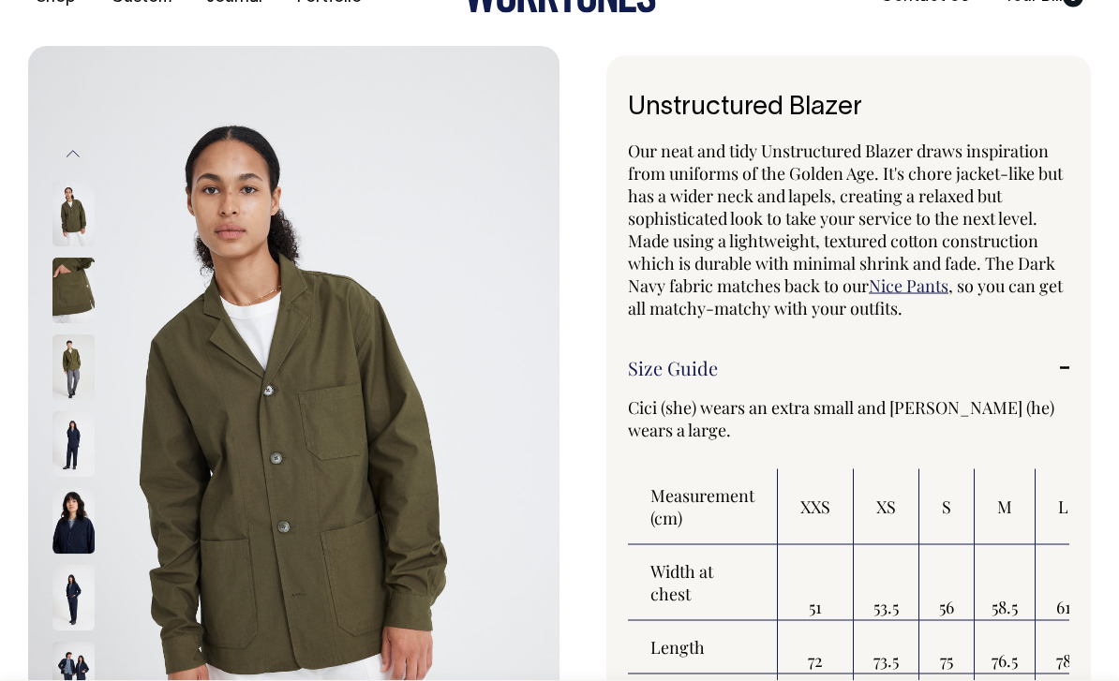
click at [62, 357] on img at bounding box center [73, 369] width 42 height 66
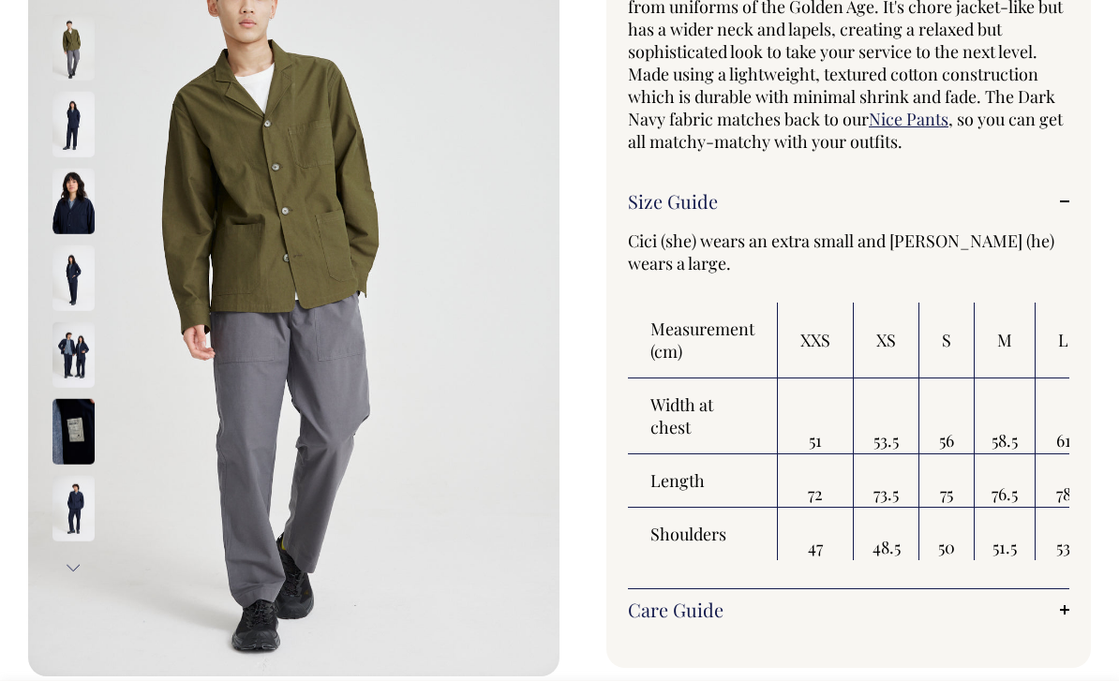
scroll to position [271, 0]
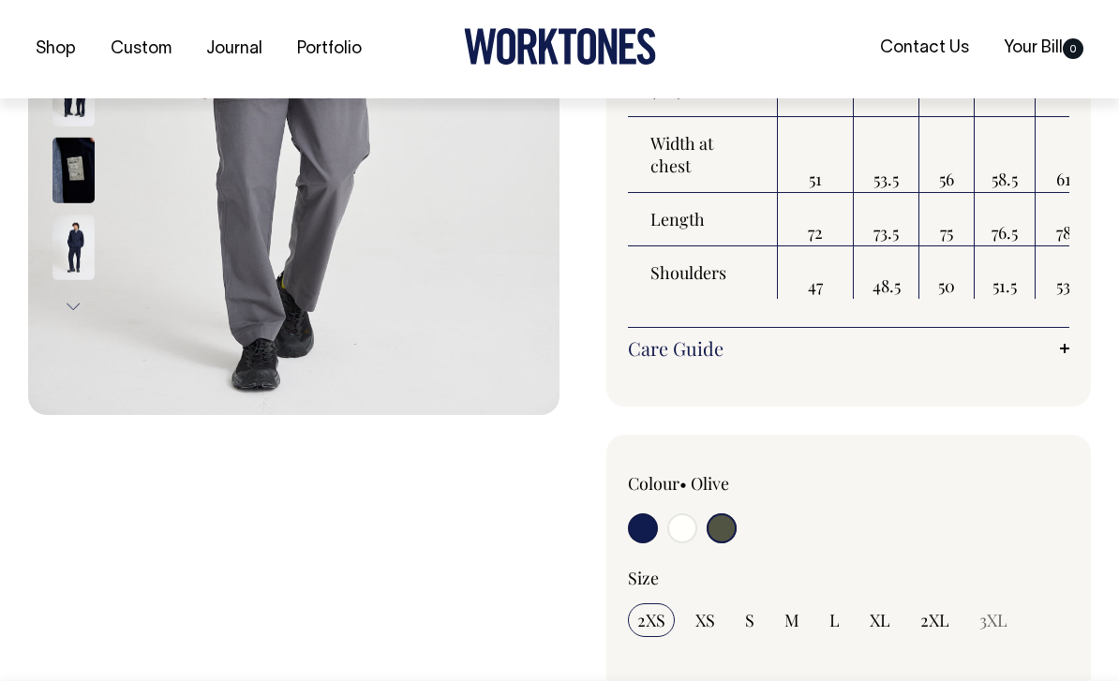
click at [868, 356] on link "Care Guide" at bounding box center [848, 348] width 441 height 22
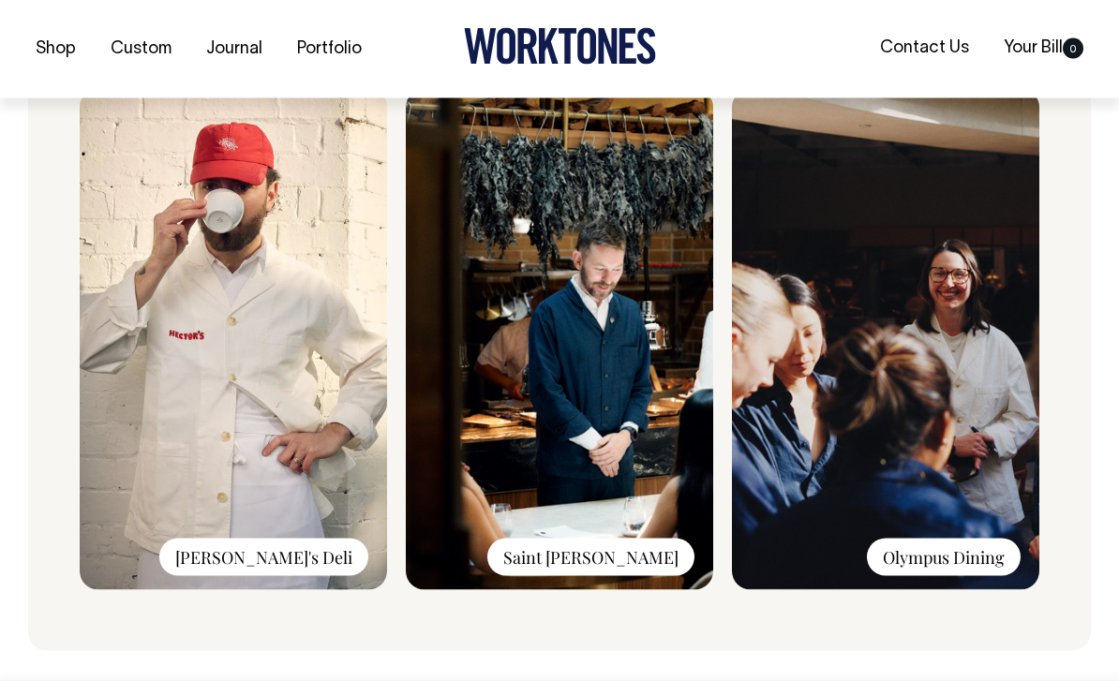
scroll to position [2044, 0]
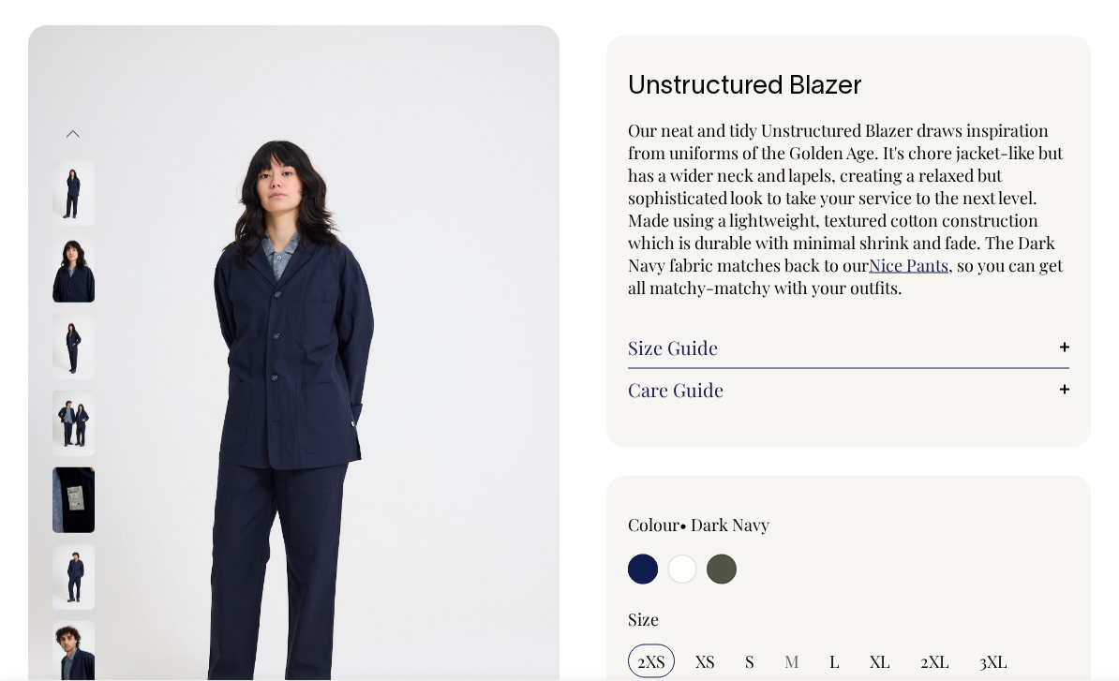
scroll to position [73, 0]
click at [77, 291] on img at bounding box center [73, 270] width 42 height 66
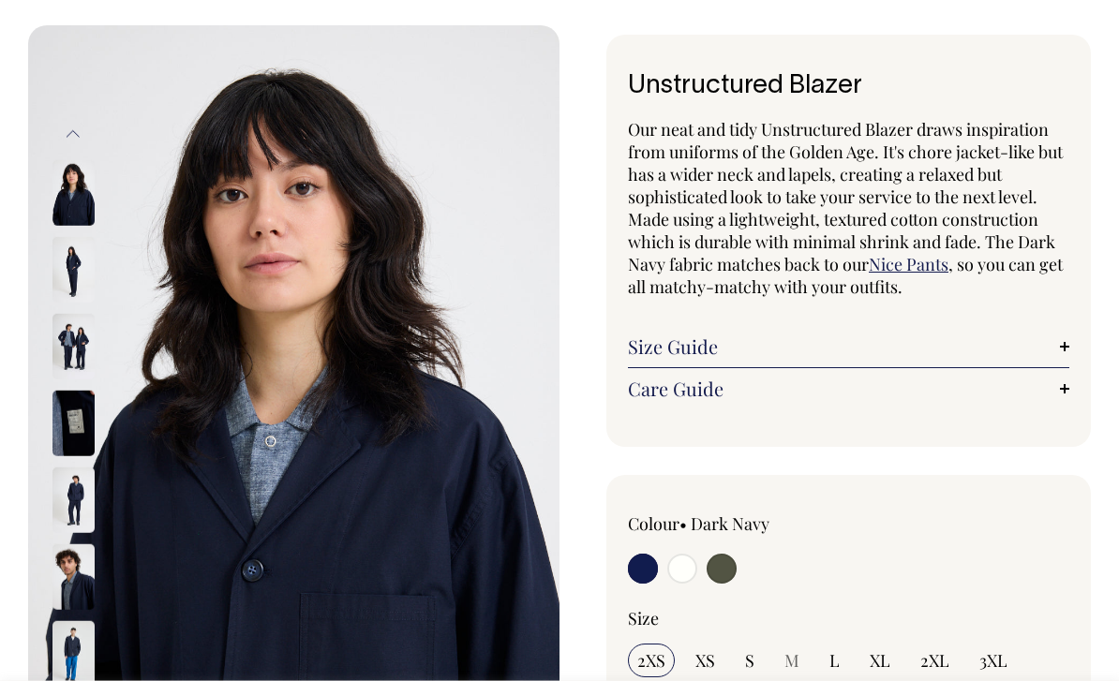
click at [59, 333] on img at bounding box center [73, 347] width 42 height 66
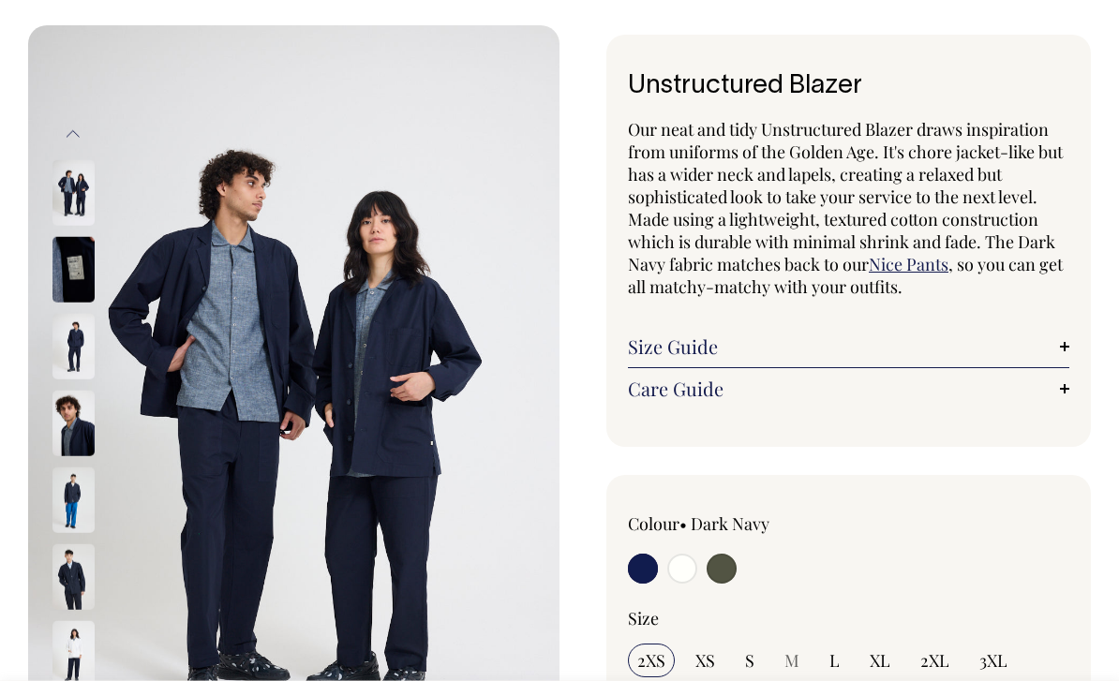
click at [66, 314] on img at bounding box center [73, 347] width 42 height 66
